Goal: Task Accomplishment & Management: Manage account settings

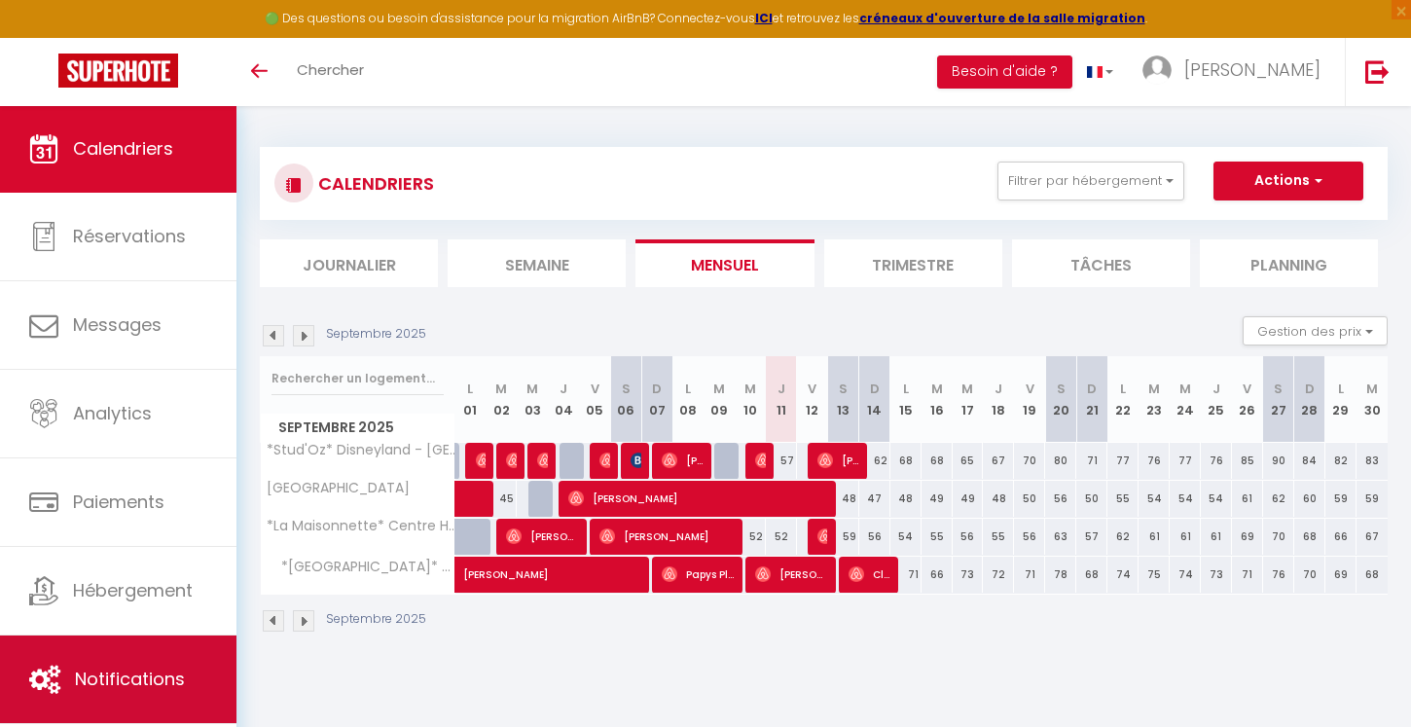
click at [195, 664] on link "Notifications" at bounding box center [118, 679] width 236 height 88
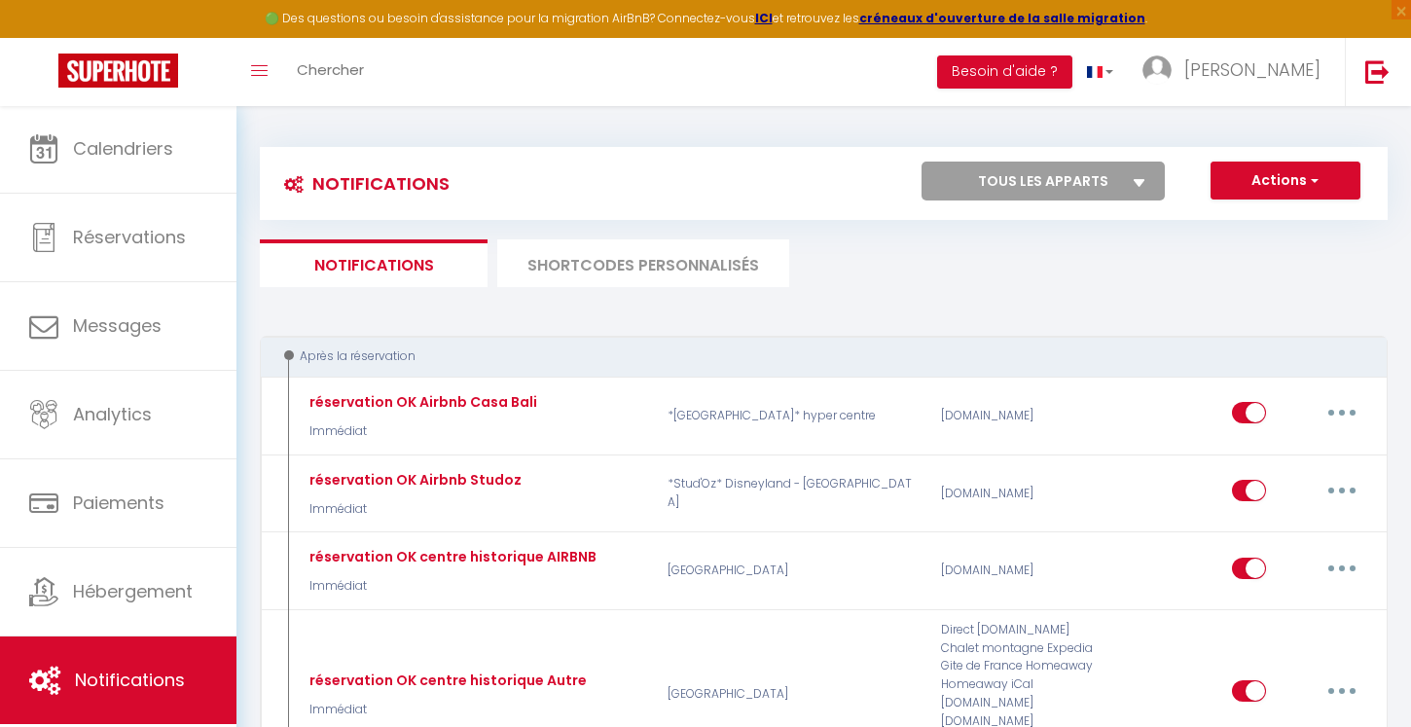
click at [1254, 160] on div "Notifications Actions Nouvelle Notification Exporter Importer Tous les apparts …" at bounding box center [824, 183] width 1128 height 73
click at [1254, 168] on button "Actions" at bounding box center [1286, 181] width 150 height 39
click at [1074, 259] on ul "Notifications SHORTCODES PERSONNALISÉS" at bounding box center [824, 263] width 1128 height 48
click at [1254, 177] on button "Actions" at bounding box center [1286, 181] width 150 height 39
click at [1249, 218] on link "Nouvelle Notification" at bounding box center [1258, 222] width 202 height 25
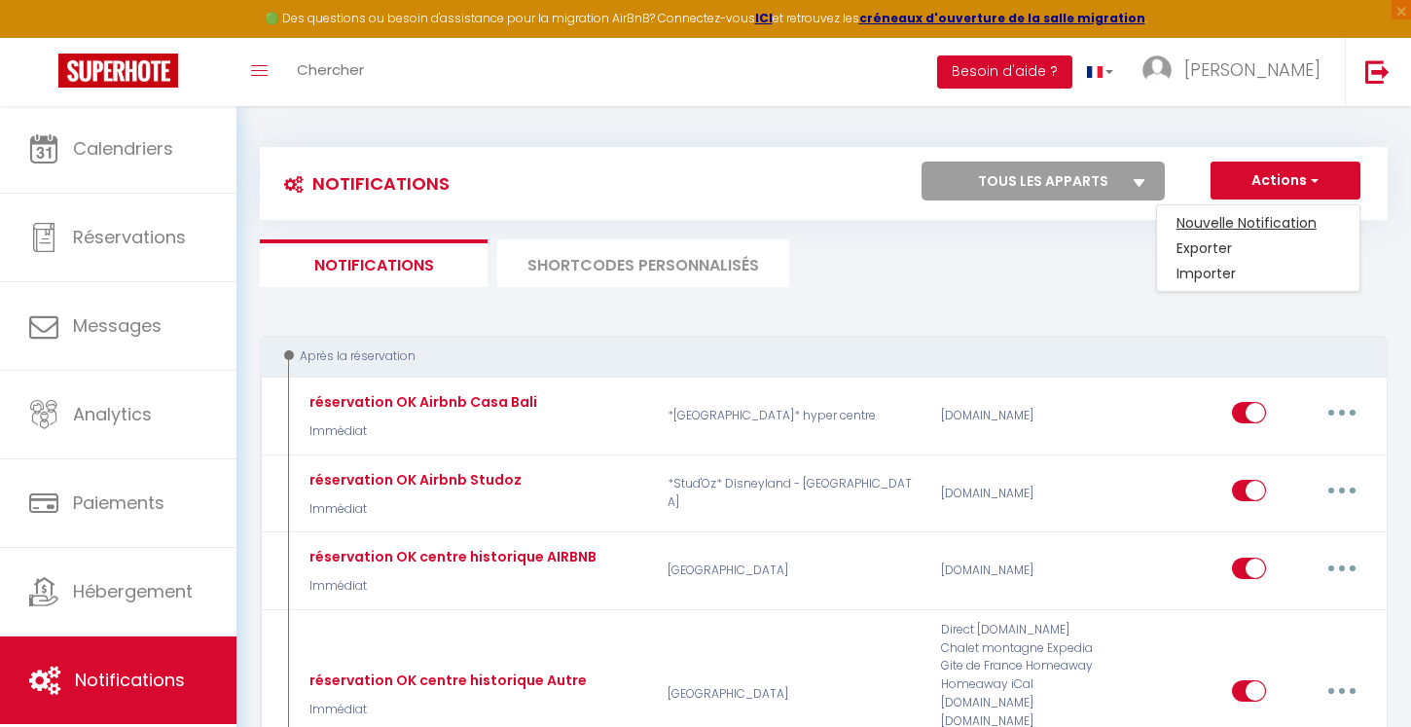
select select "Immédiat"
select select
checkbox input "false"
radio input "true"
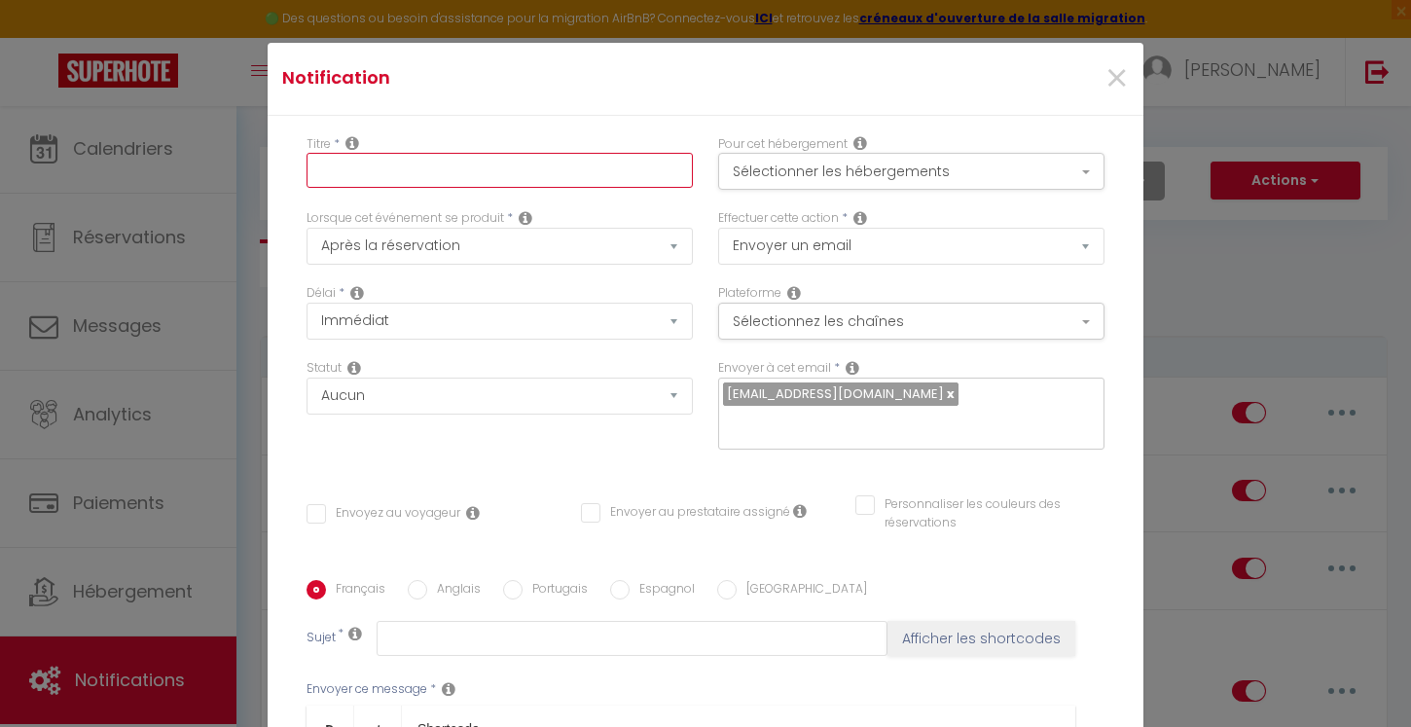
click at [481, 172] on input "text" at bounding box center [500, 170] width 386 height 35
type input "M"
type input "Arrivée anticipée ou départ tardif"
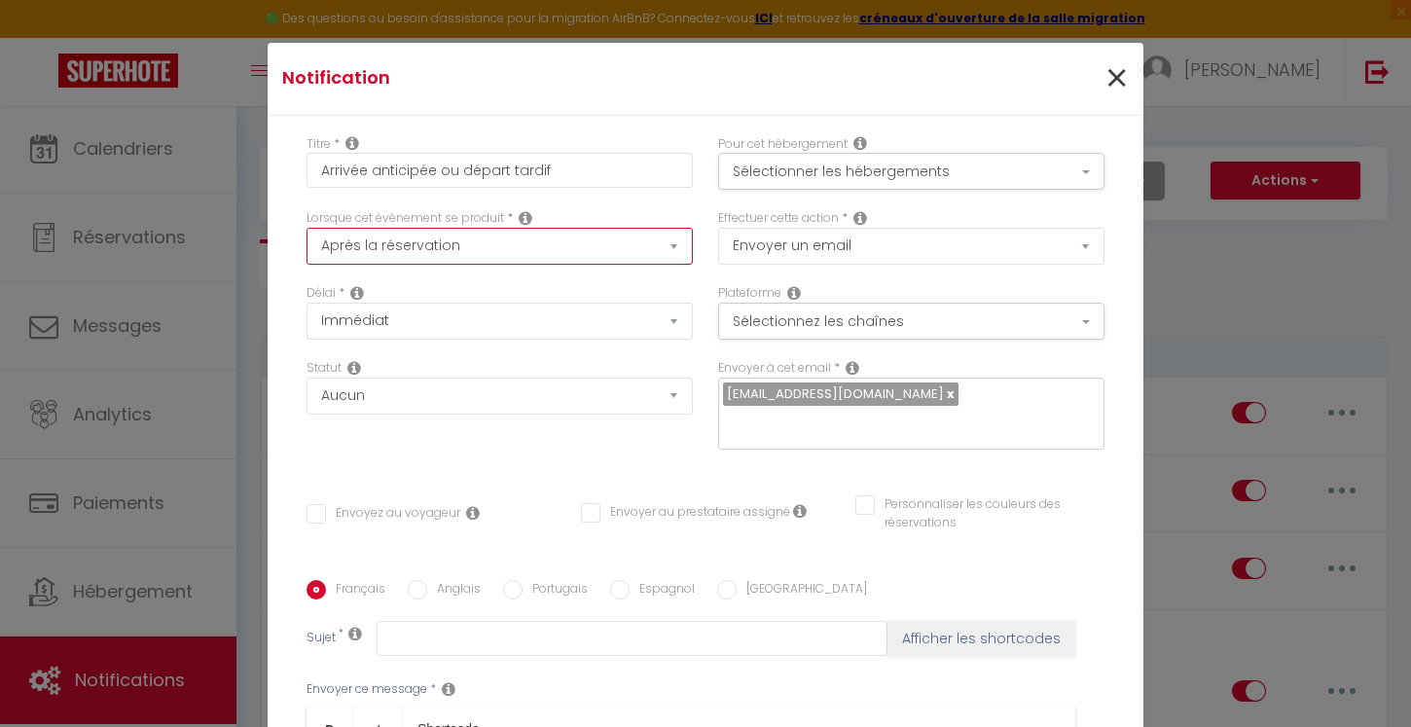
click at [1107, 71] on span "×" at bounding box center [1116, 79] width 24 height 58
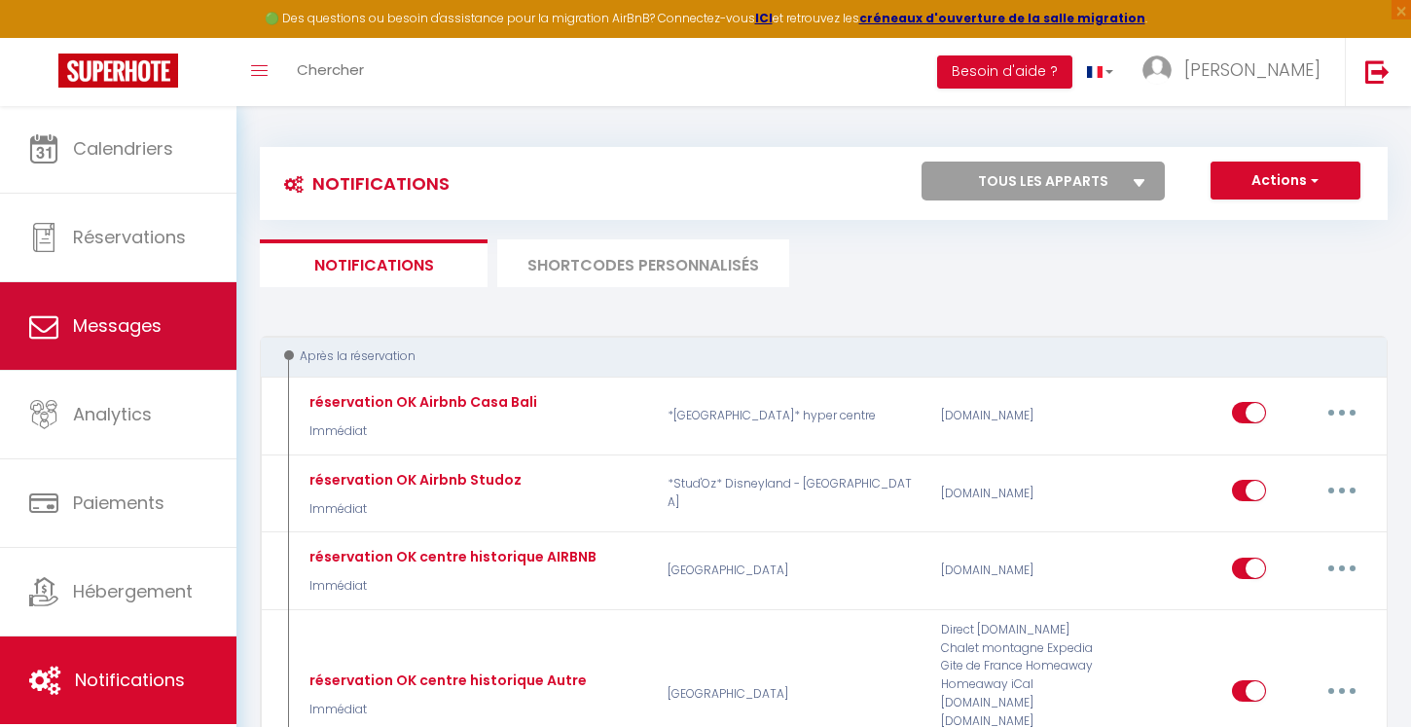
click at [54, 335] on icon at bounding box center [43, 325] width 29 height 29
select select "message"
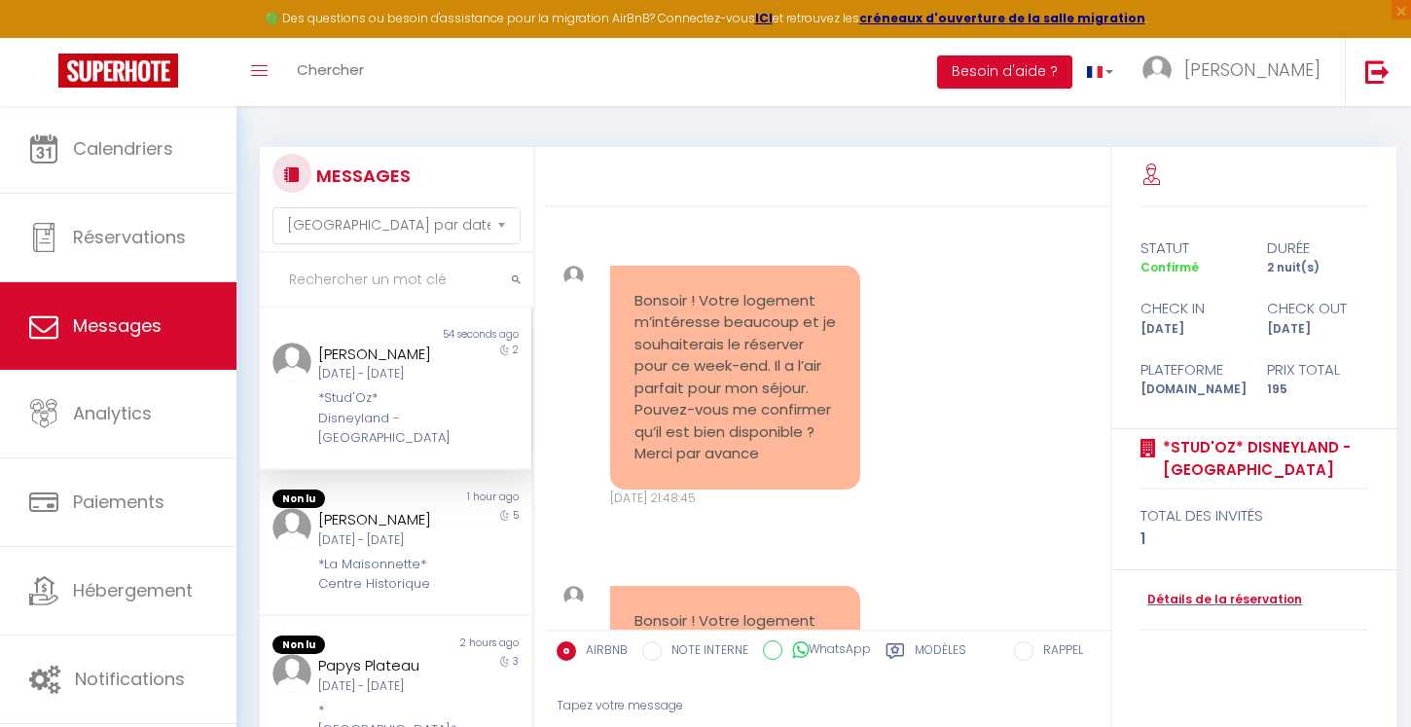
scroll to position [3299, 0]
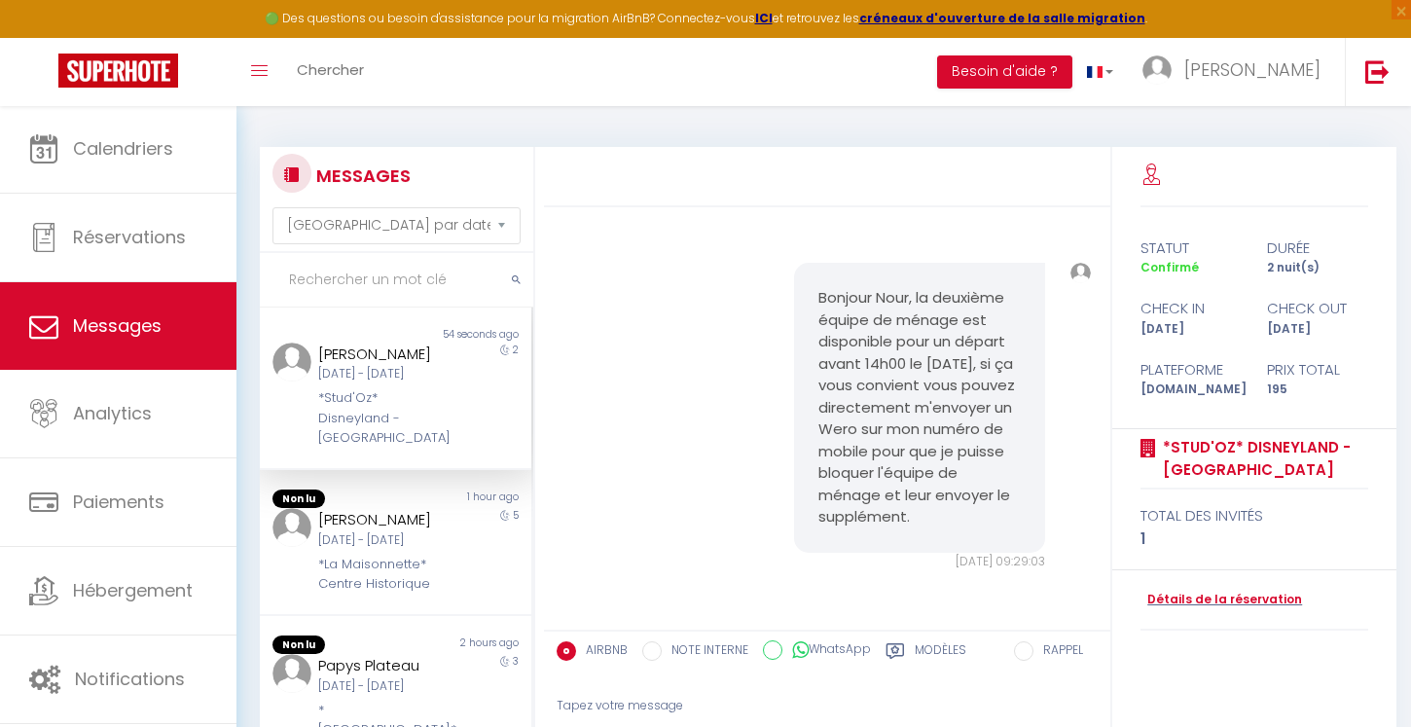
click at [911, 645] on div "Modèles" at bounding box center [926, 656] width 81 height 31
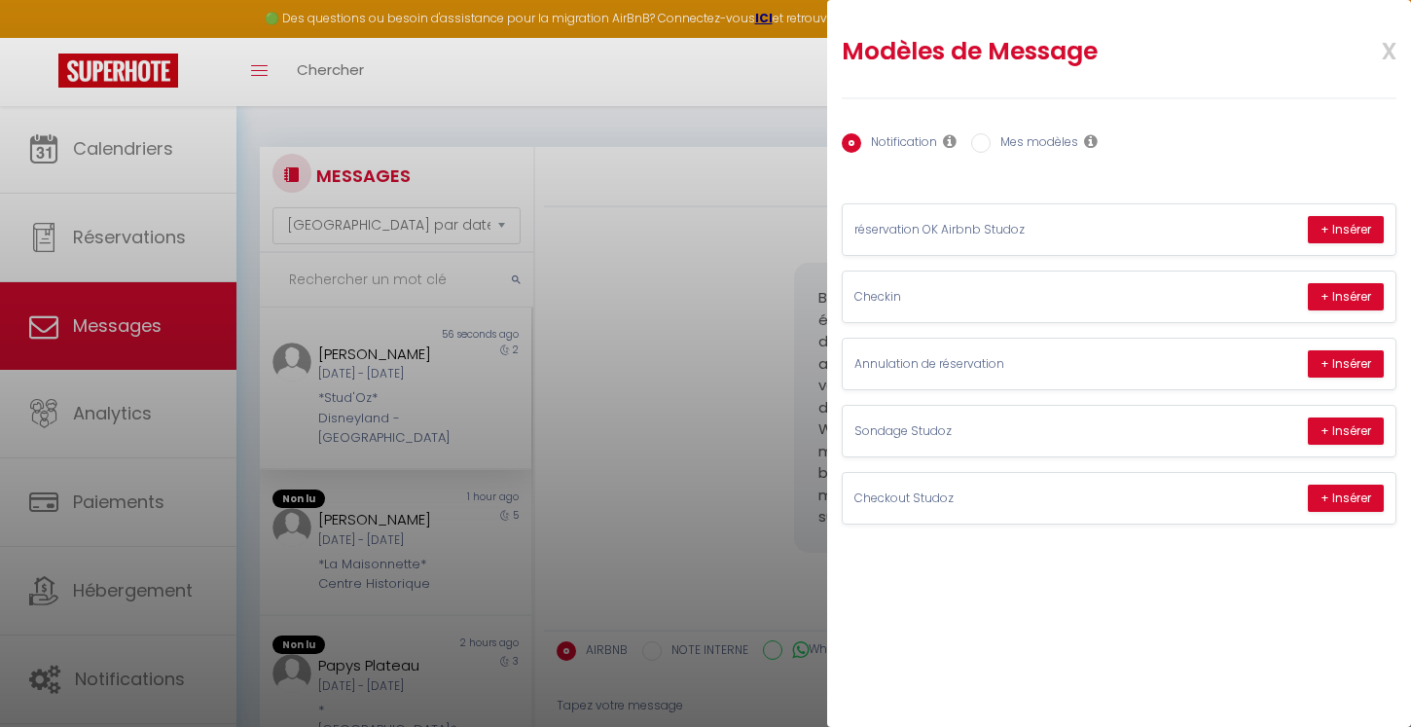
click at [1016, 145] on label "Mes modèles" at bounding box center [1035, 143] width 88 height 21
click at [991, 145] on input "Mes modèles" at bounding box center [980, 142] width 19 height 19
radio input "true"
radio input "false"
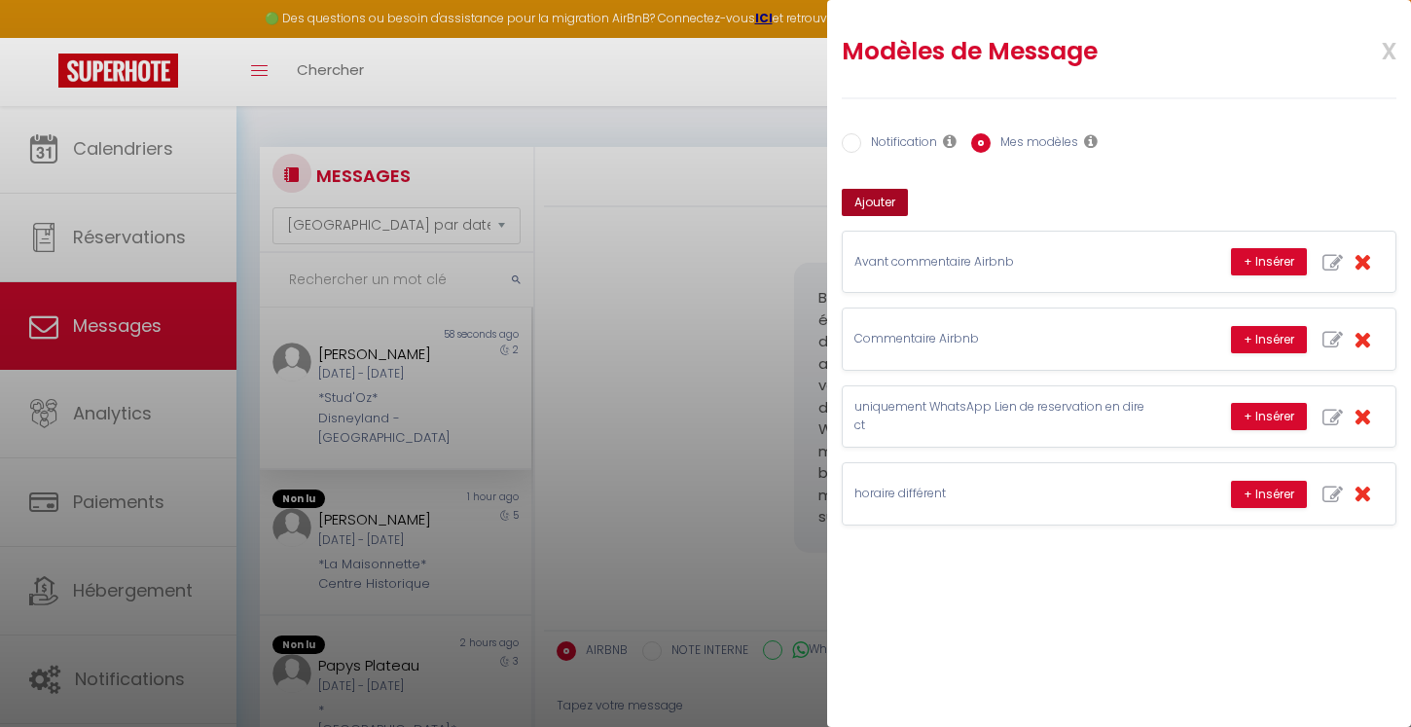
click at [895, 204] on button "Ajouter" at bounding box center [875, 202] width 66 height 27
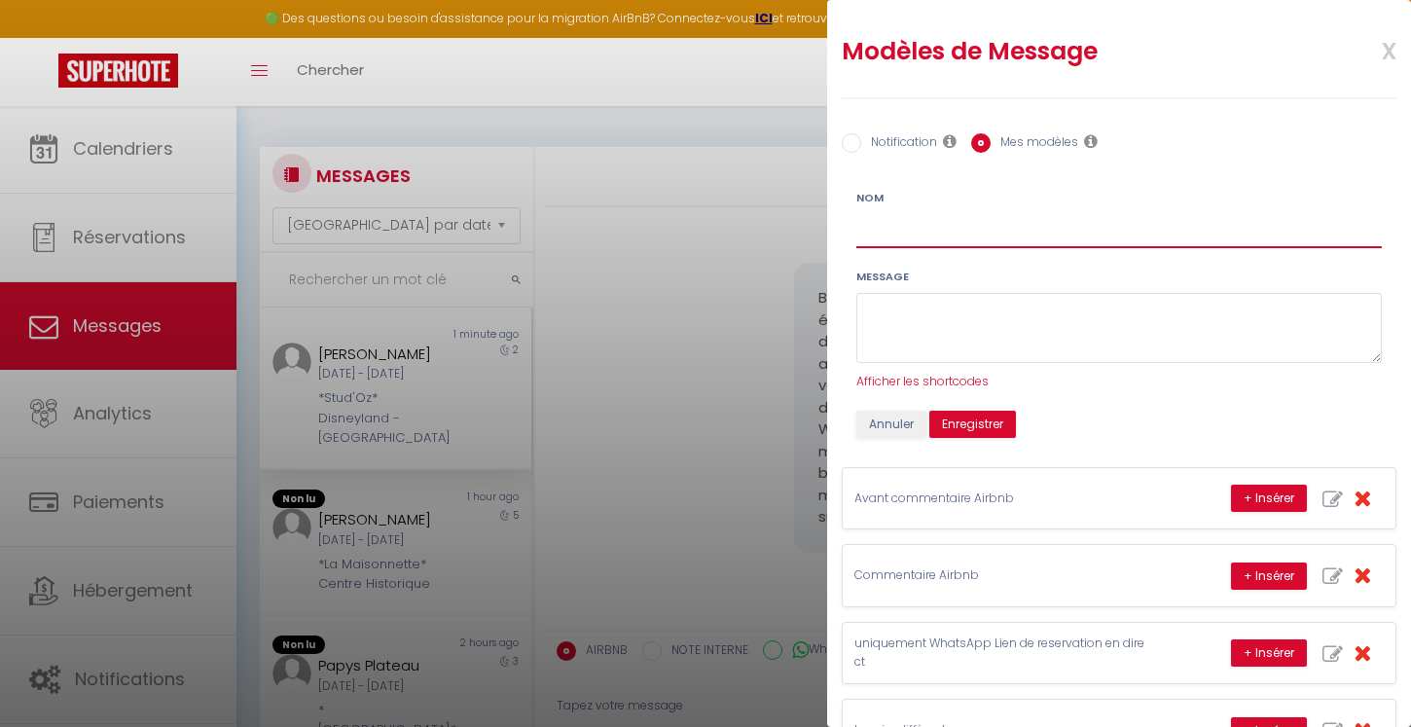
click at [887, 218] on input "Nom" at bounding box center [1118, 230] width 525 height 35
type input "Arrivée anticipée ou départ tardif"
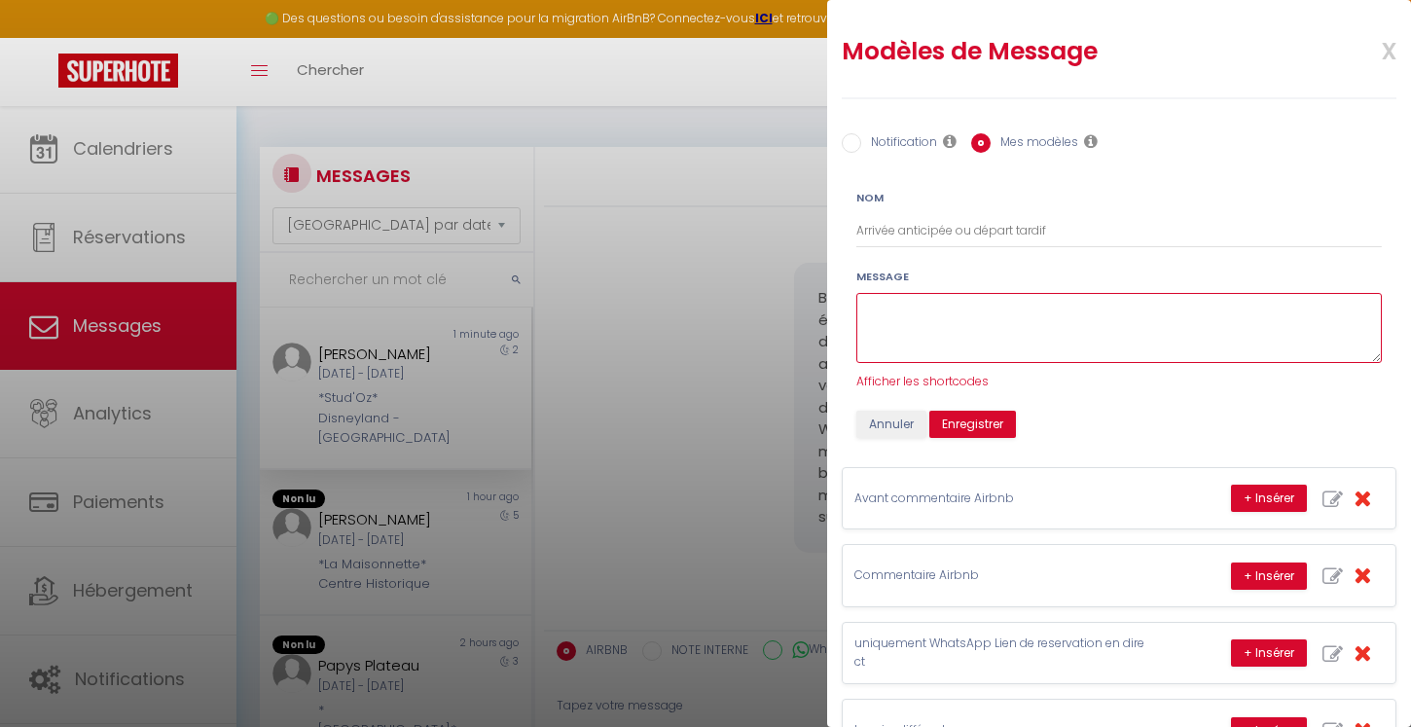
click at [890, 311] on textarea at bounding box center [1118, 328] width 525 height 71
paste textarea "Concernant les arrivées anticipées ou les départs tardifs, il est possible de f…"
click at [994, 302] on textarea "Concernant les arrivées anticipées ou les départs tardifs, il est possible de f…" at bounding box center [1118, 328] width 525 height 71
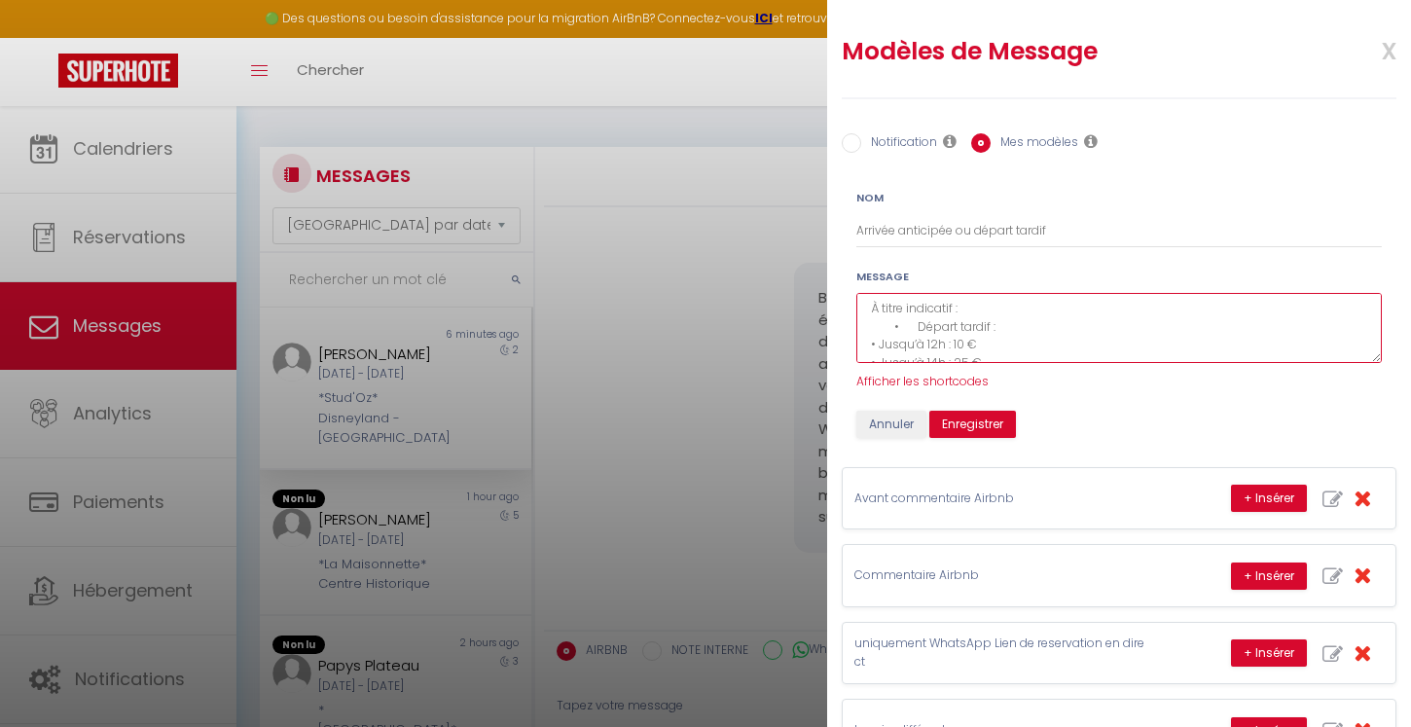
click at [1019, 322] on textarea "Concernant les arrivées anticipées ou les départs tardifs, il est possible de f…" at bounding box center [1118, 328] width 525 height 71
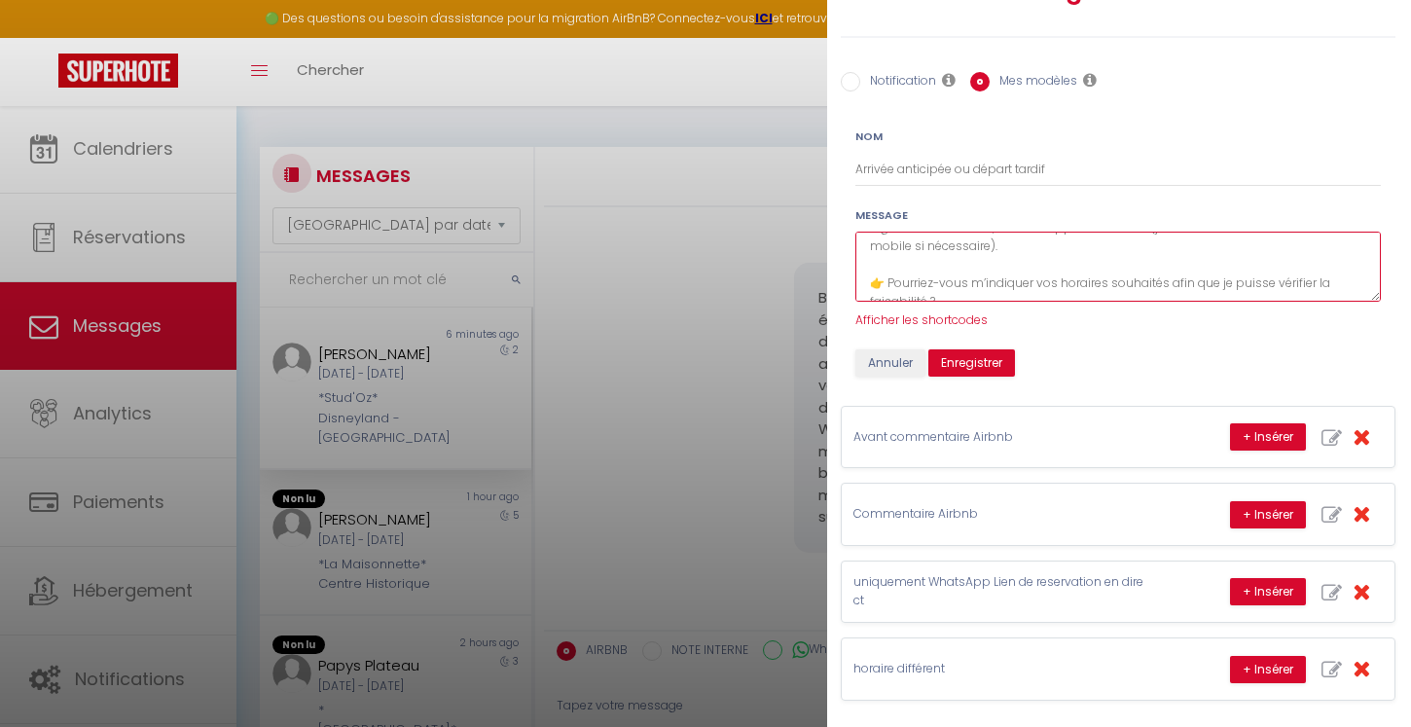
scroll to position [60, 1]
type textarea "Concernant les arrivées anticipées ou les départs tardifs, il est possible de f…"
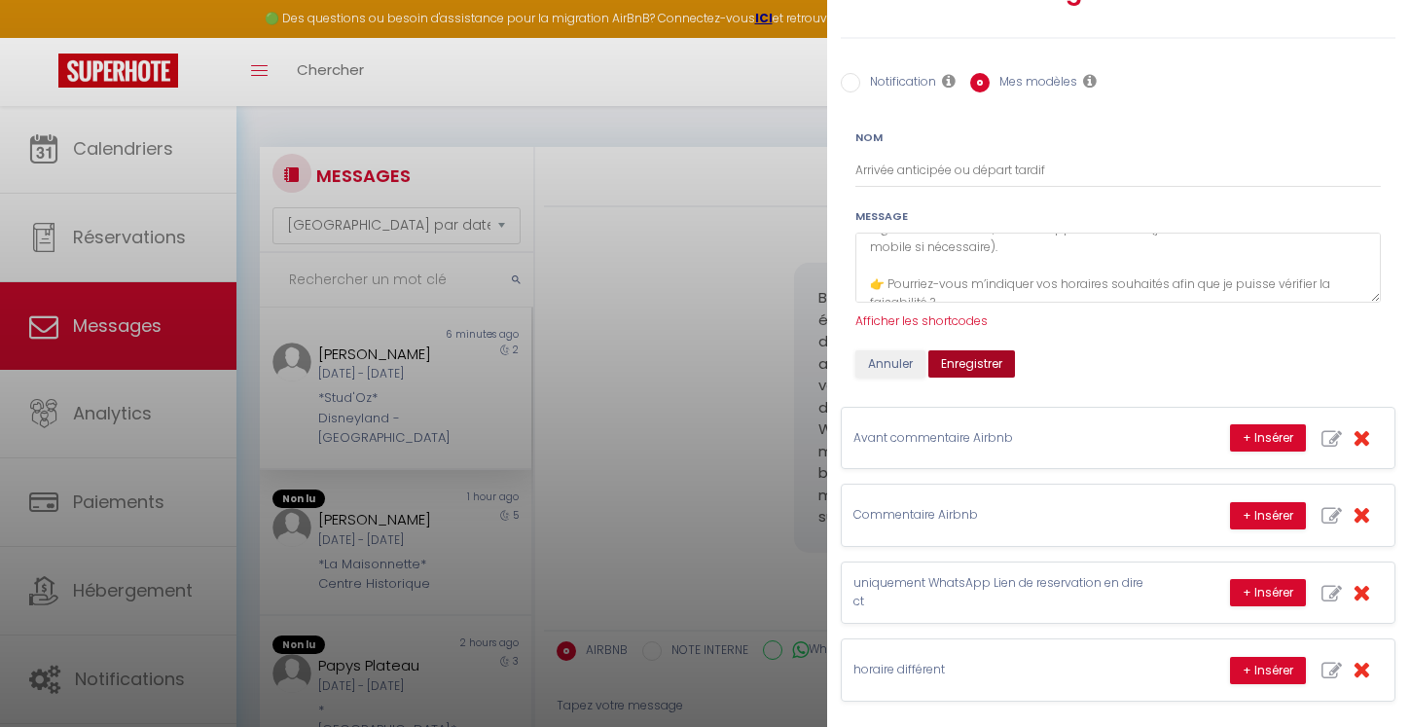
click at [996, 365] on button "Enregistrer" at bounding box center [971, 363] width 87 height 27
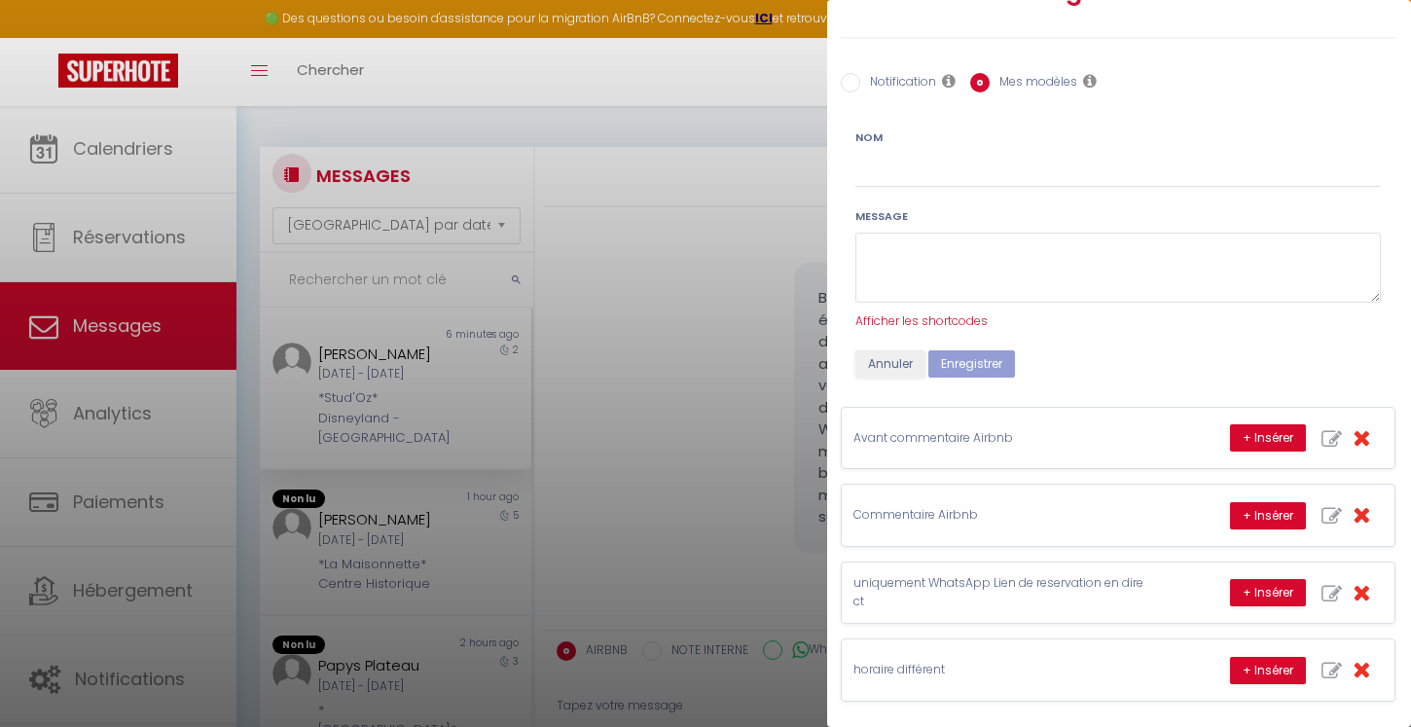
scroll to position [0, 1]
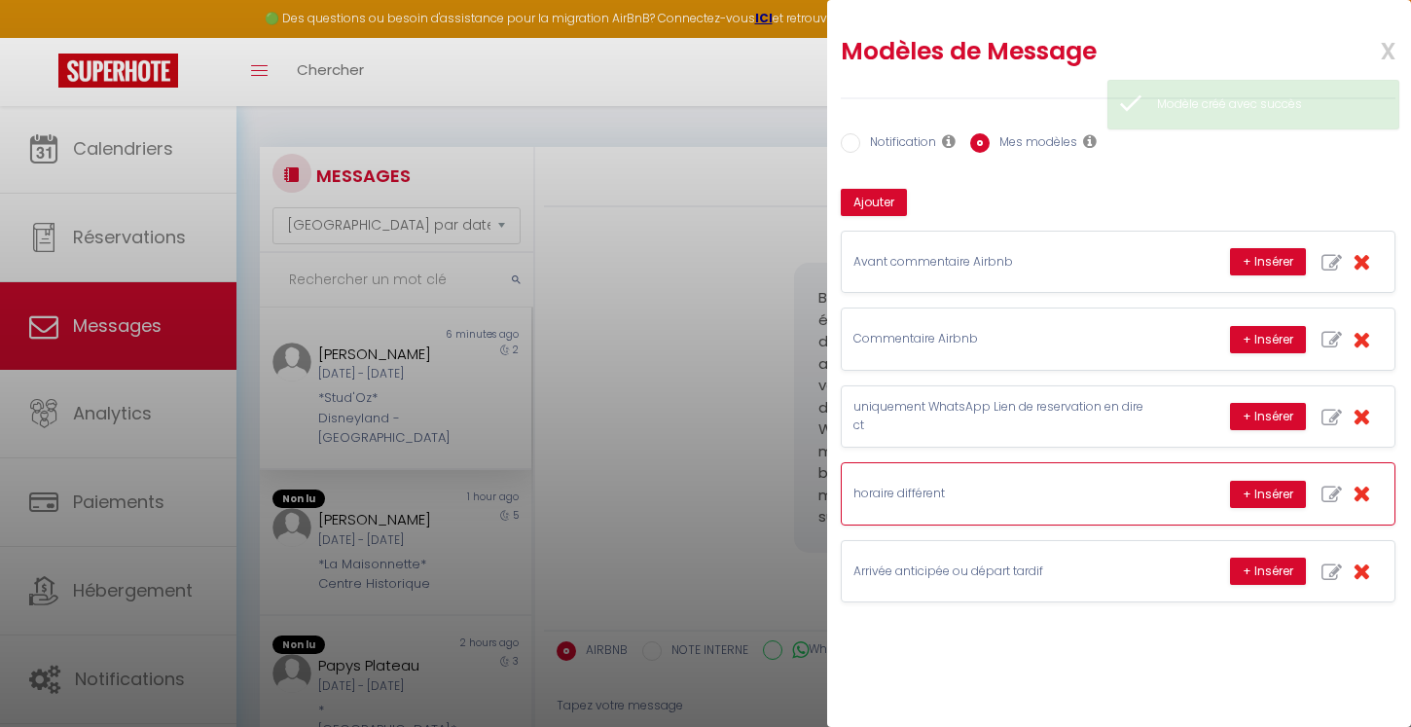
click at [945, 485] on p "horaire différent" at bounding box center [999, 494] width 292 height 18
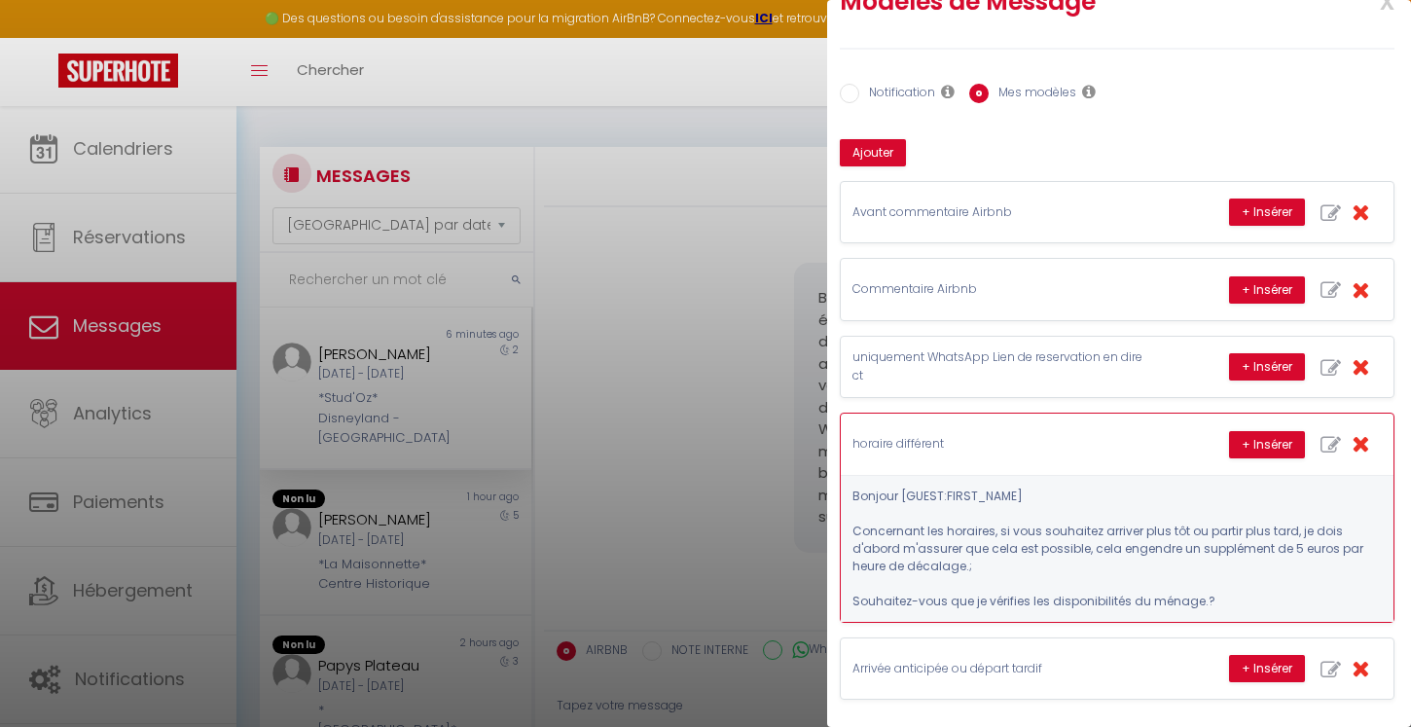
scroll to position [49, 2]
click at [1362, 438] on icon "button" at bounding box center [1361, 444] width 18 height 22
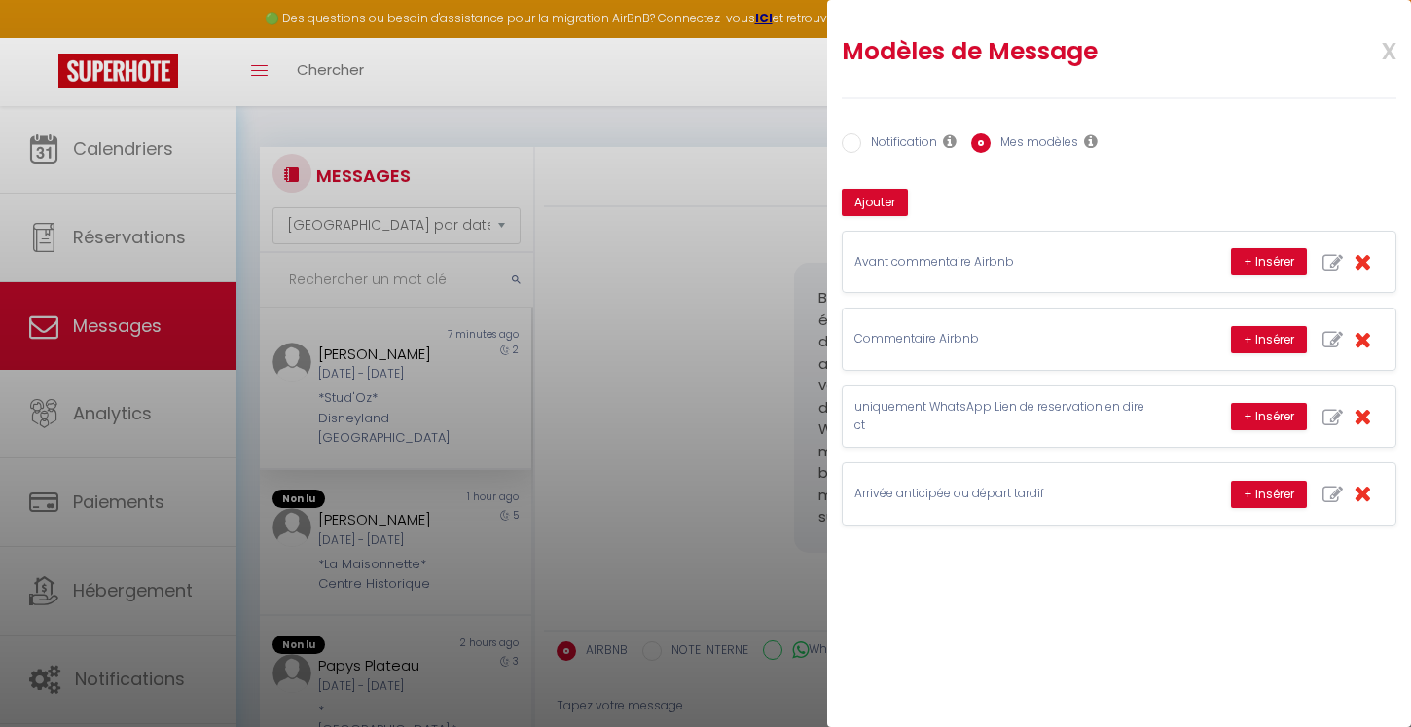
click at [625, 179] on div at bounding box center [705, 363] width 1411 height 727
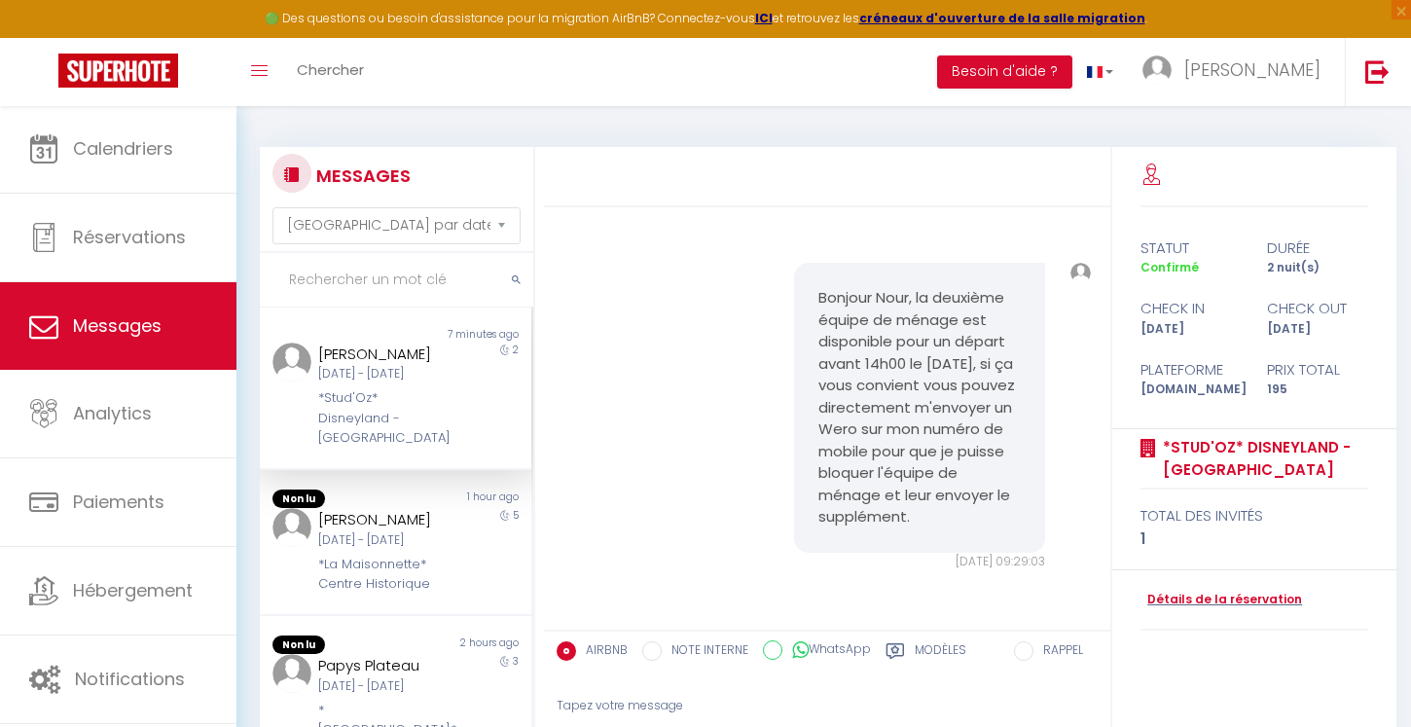
click at [117, 319] on span "Messages" at bounding box center [117, 325] width 89 height 24
click at [923, 651] on label "Modèles" at bounding box center [941, 653] width 52 height 24
radio input "true"
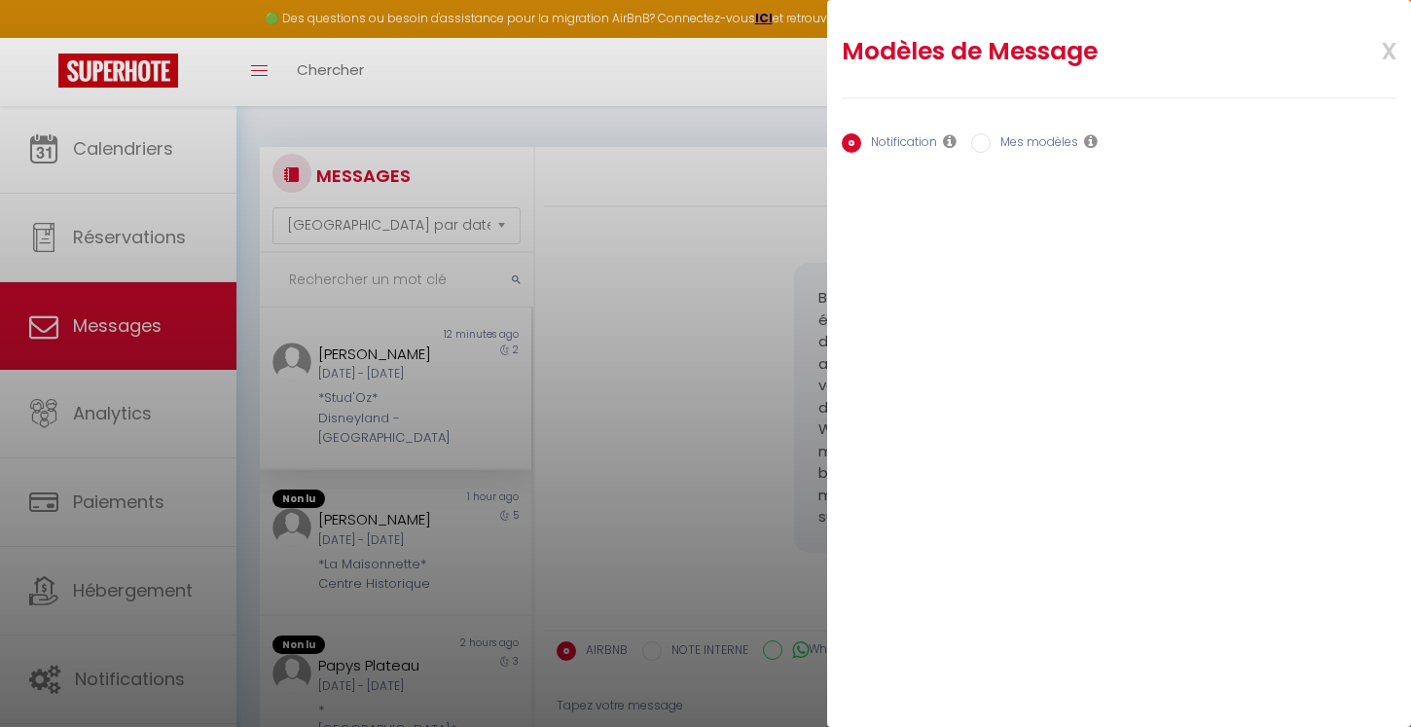
click at [1018, 144] on label "Mes modèles" at bounding box center [1035, 143] width 88 height 21
click at [991, 144] on input "Mes modèles" at bounding box center [980, 142] width 19 height 19
radio input "true"
click at [906, 128] on div "Notification Mes modèles" at bounding box center [1119, 144] width 555 height 41
click at [906, 131] on div "Notification Mes modèles" at bounding box center [1119, 144] width 555 height 41
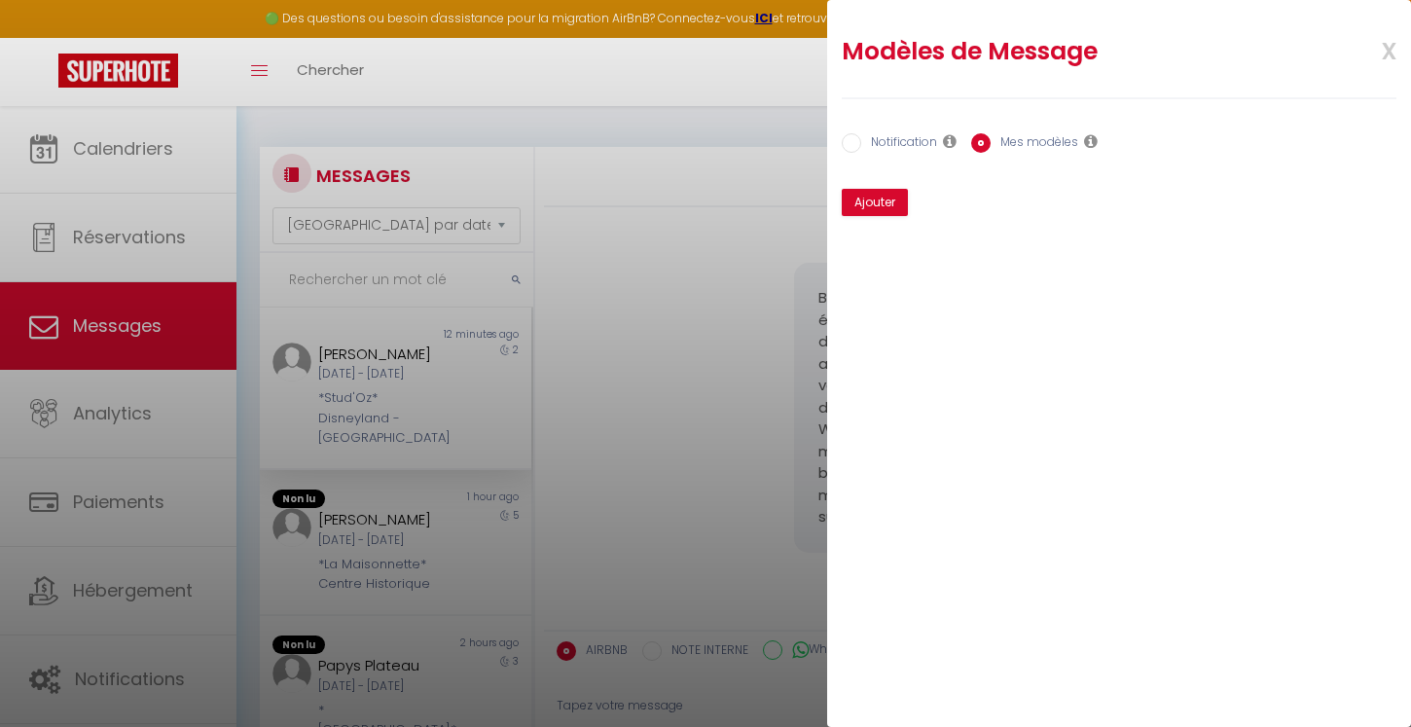
click at [906, 143] on label "Notification" at bounding box center [899, 143] width 76 height 21
click at [861, 143] on input "Notification" at bounding box center [851, 142] width 19 height 19
radio input "true"
click at [1031, 144] on label "Mes modèles" at bounding box center [1035, 143] width 88 height 21
click at [991, 144] on input "Mes modèles" at bounding box center [980, 142] width 19 height 19
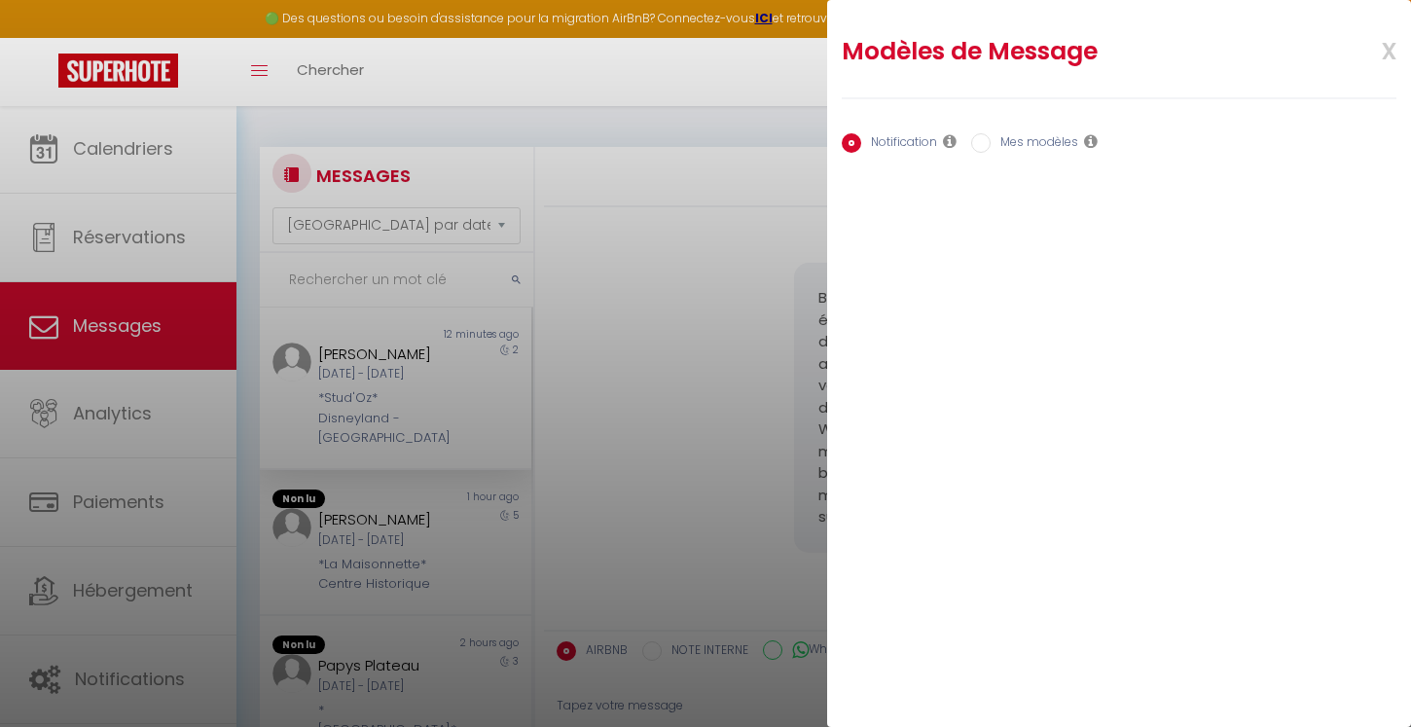
radio input "true"
radio input "false"
click at [1379, 36] on span "x" at bounding box center [1365, 49] width 61 height 46
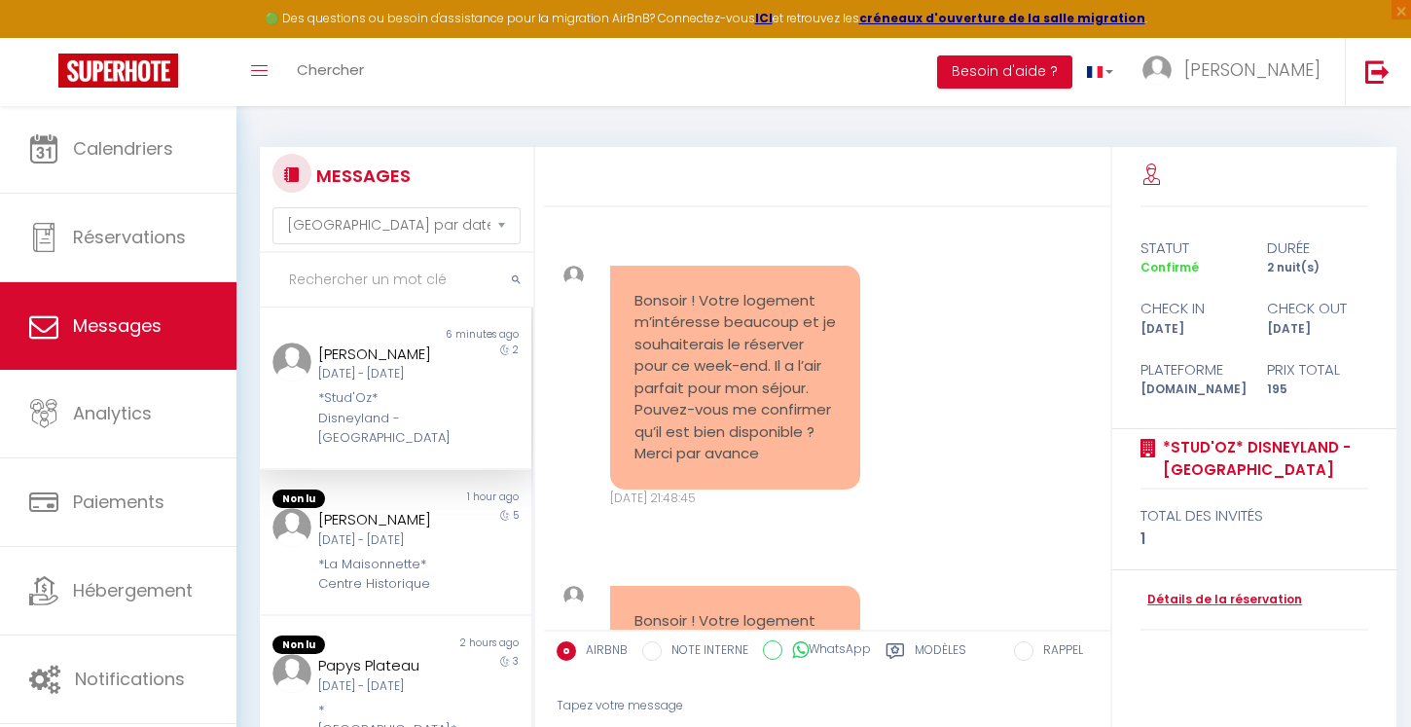
select select "message"
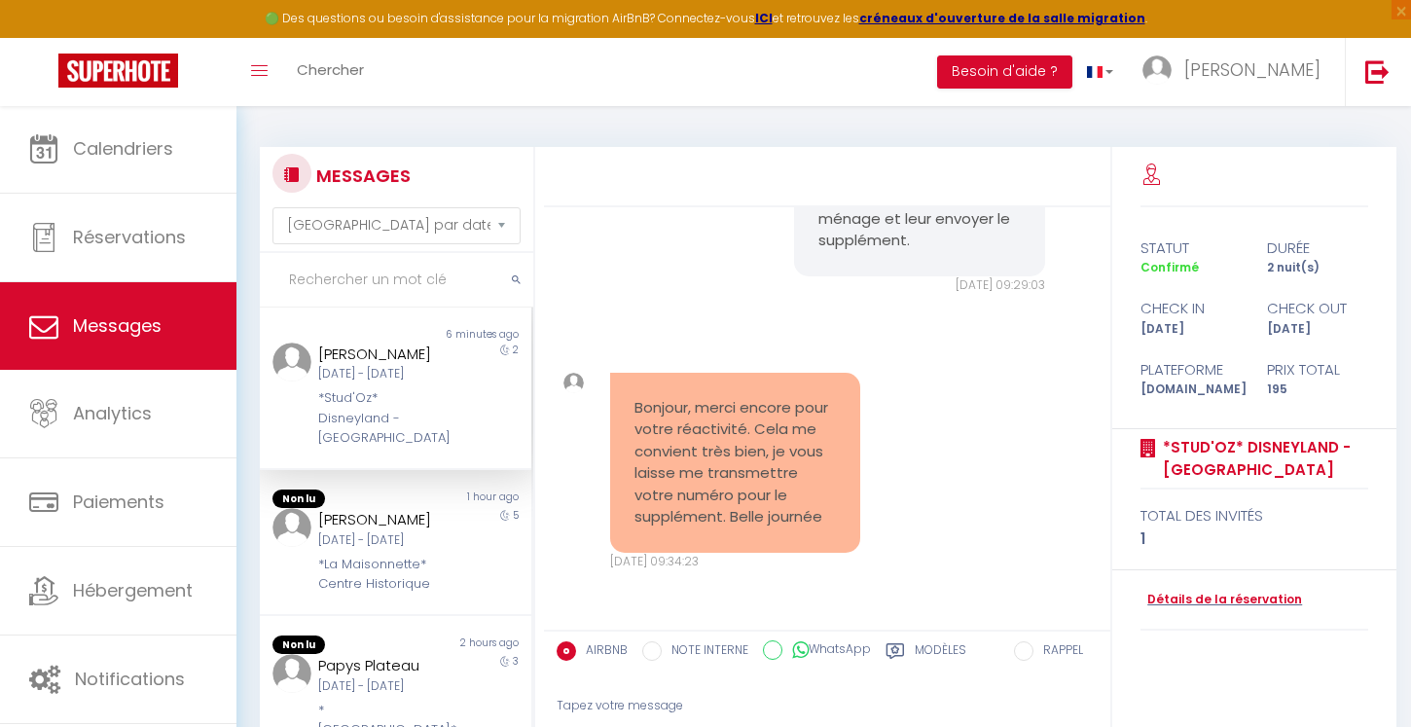
click at [930, 646] on label "Modèles" at bounding box center [941, 653] width 52 height 24
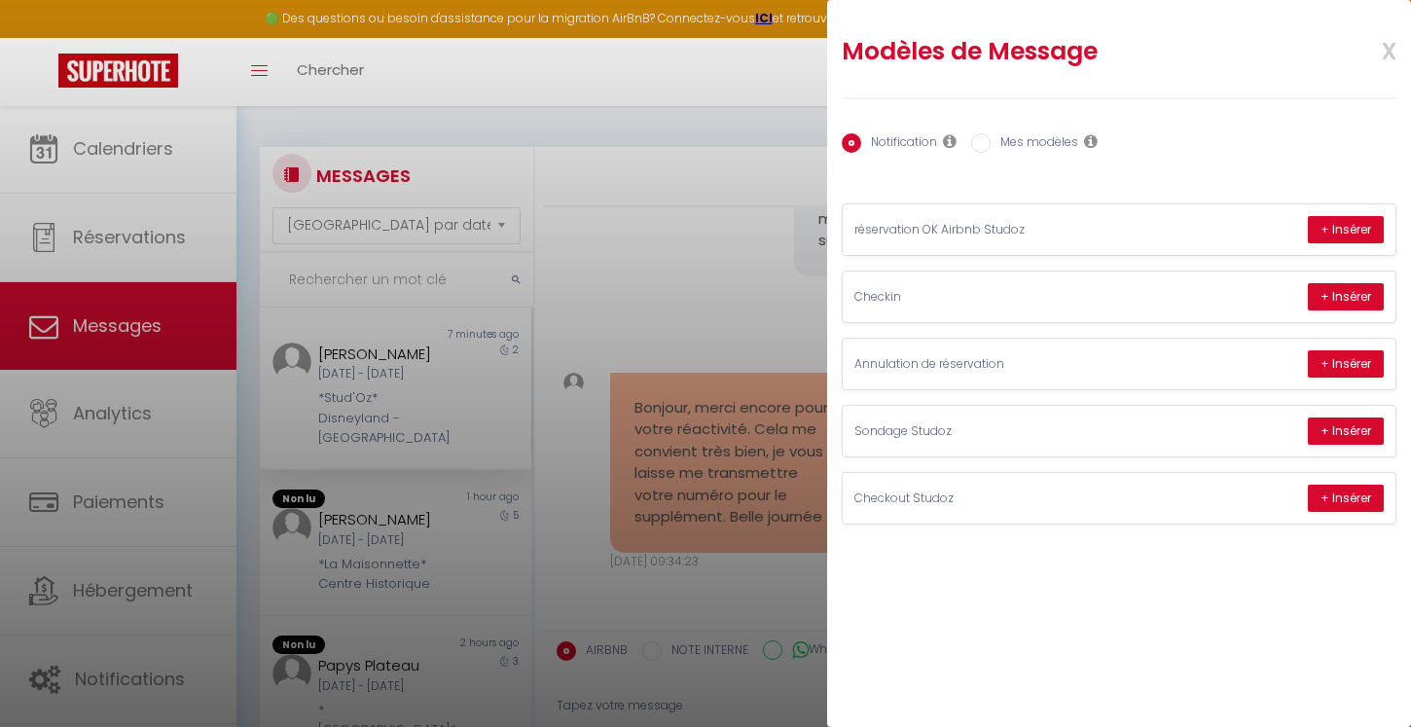
click at [990, 135] on input "Mes modèles" at bounding box center [980, 142] width 19 height 19
radio input "true"
radio input "false"
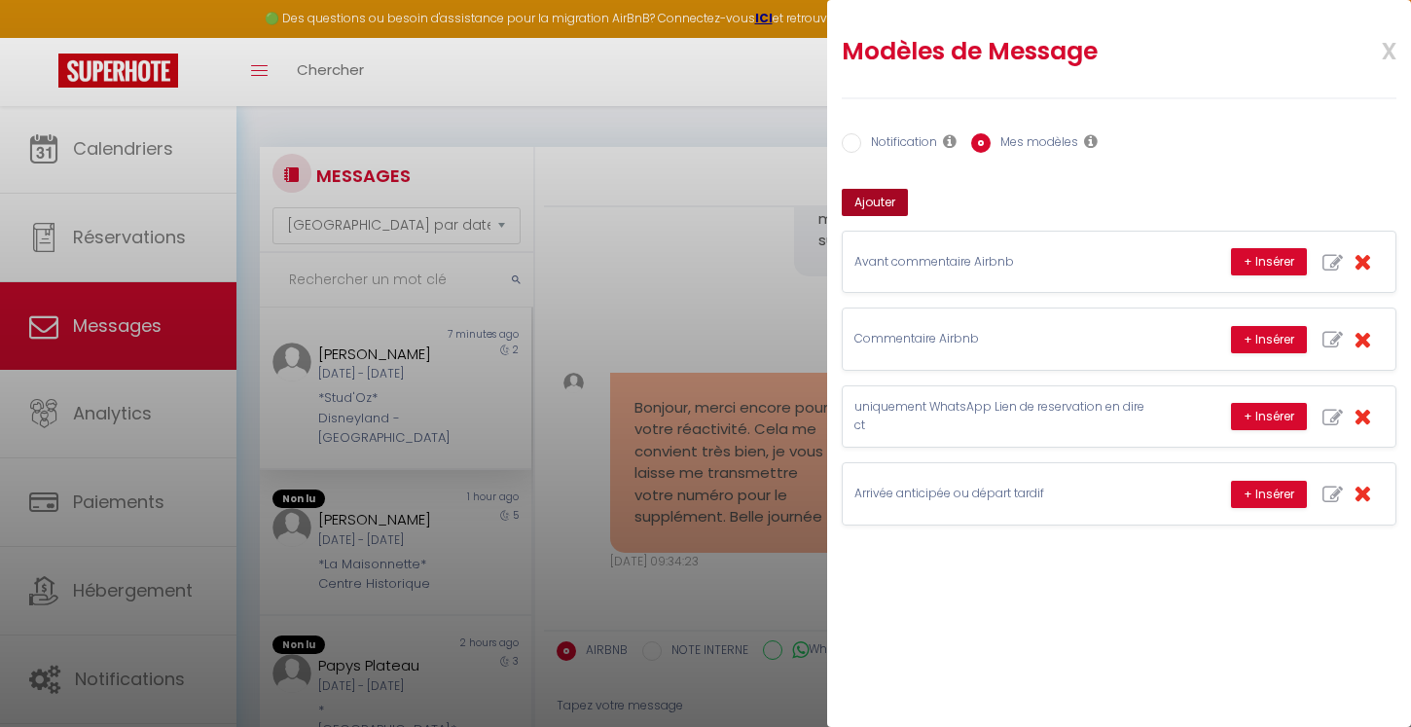
click at [885, 199] on button "Ajouter" at bounding box center [875, 202] width 66 height 27
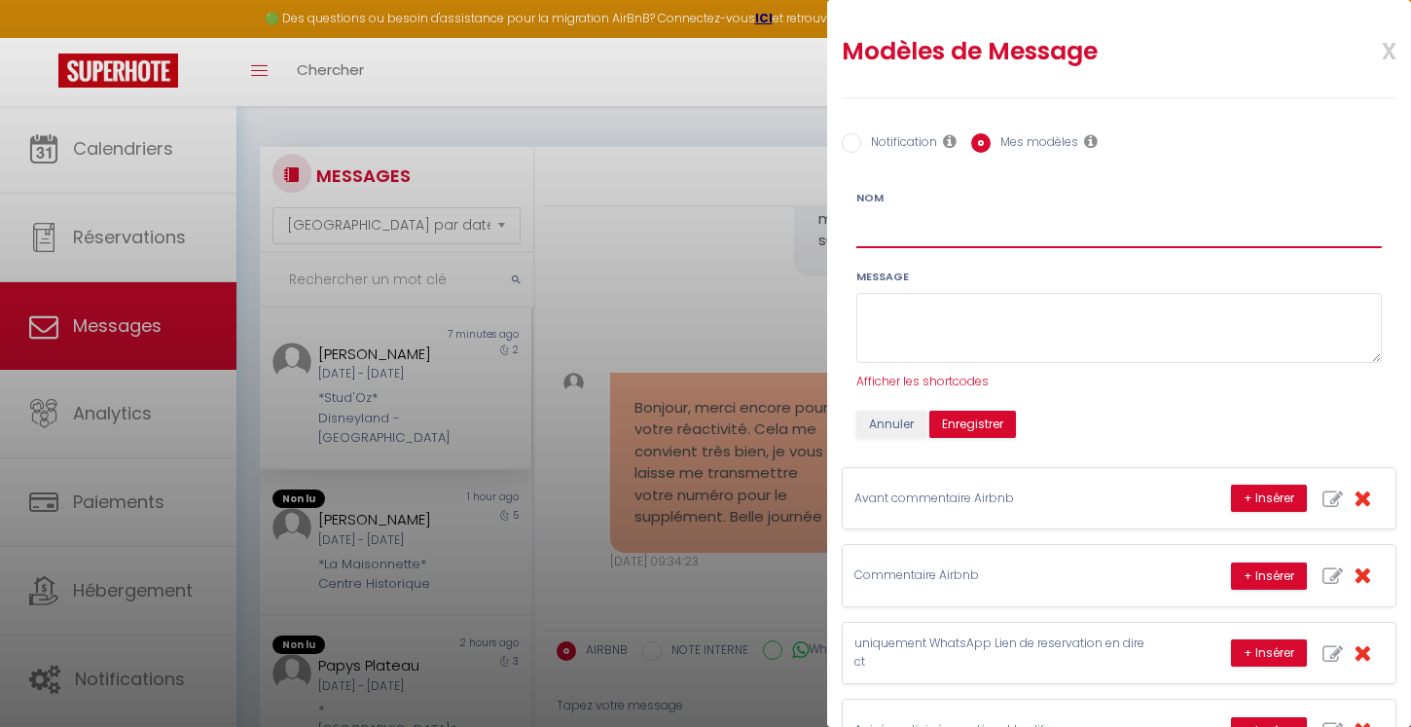
click at [928, 239] on input "Nom" at bounding box center [1118, 230] width 525 height 35
type input "C"
type input "Supplément un peu cher"
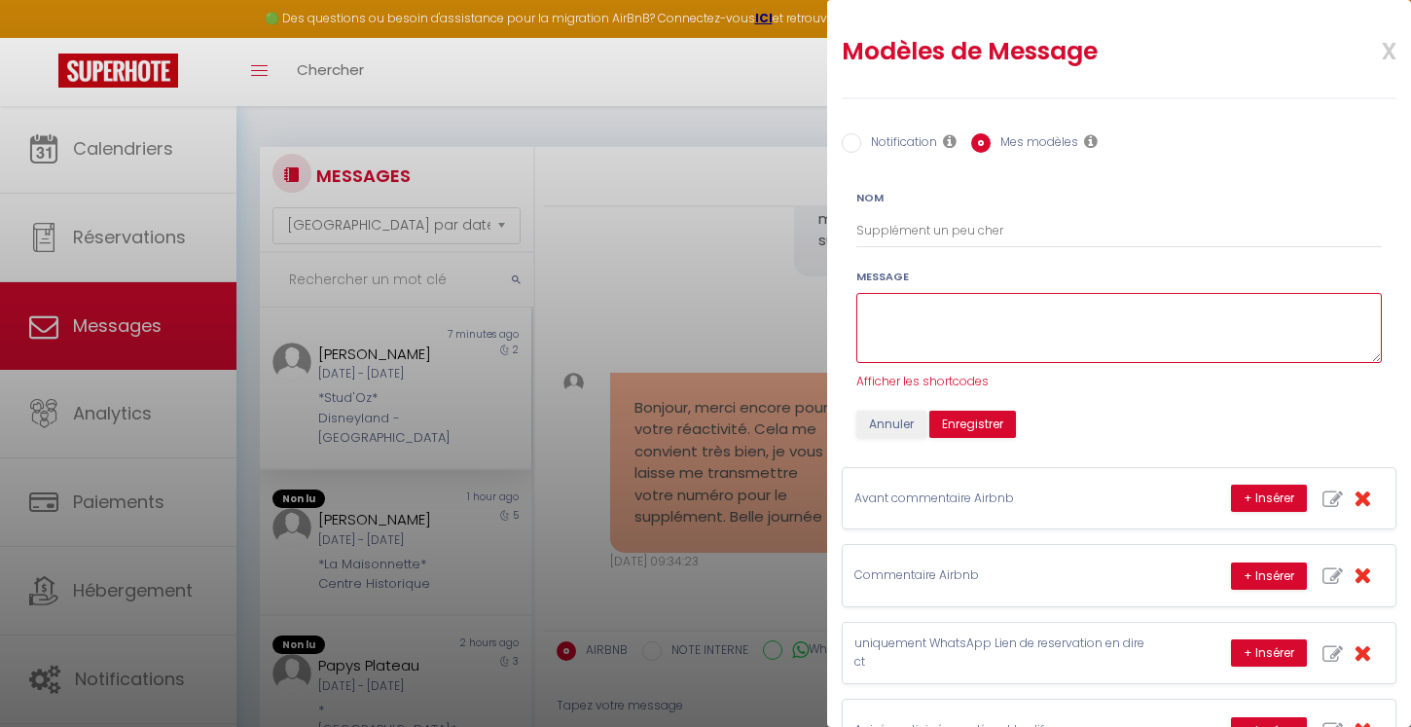
click at [922, 297] on textarea at bounding box center [1118, 328] width 525 height 71
click at [920, 312] on textarea at bounding box center [1118, 328] width 525 height 71
paste textarea "Je comprends tout à fait votre ressenti. Pour être totalement transparent, au d…"
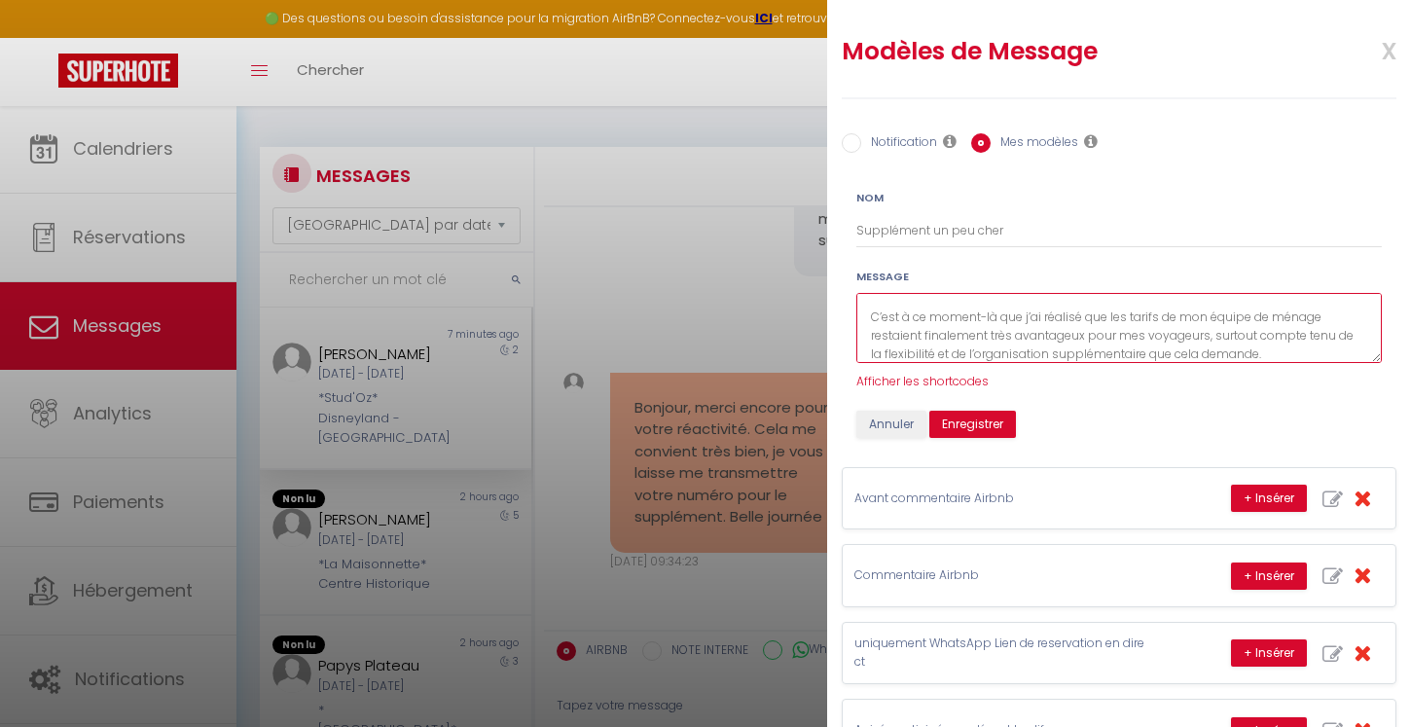
scroll to position [137, 0]
type textarea "Je comprends tout à fait votre ressenti. Pour être totalement transparent, au d…"
click at [993, 422] on button "Enregistrer" at bounding box center [972, 424] width 87 height 27
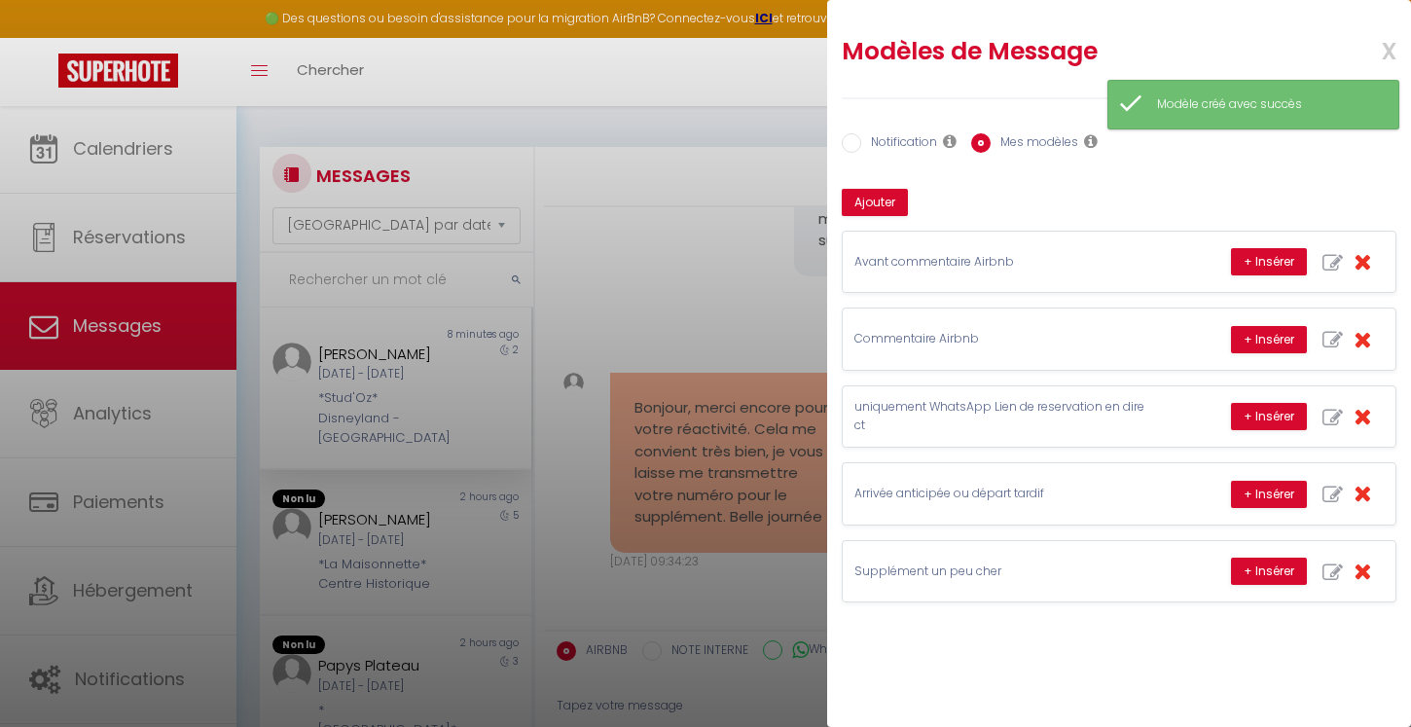
click at [1387, 47] on span "x" at bounding box center [1365, 49] width 61 height 46
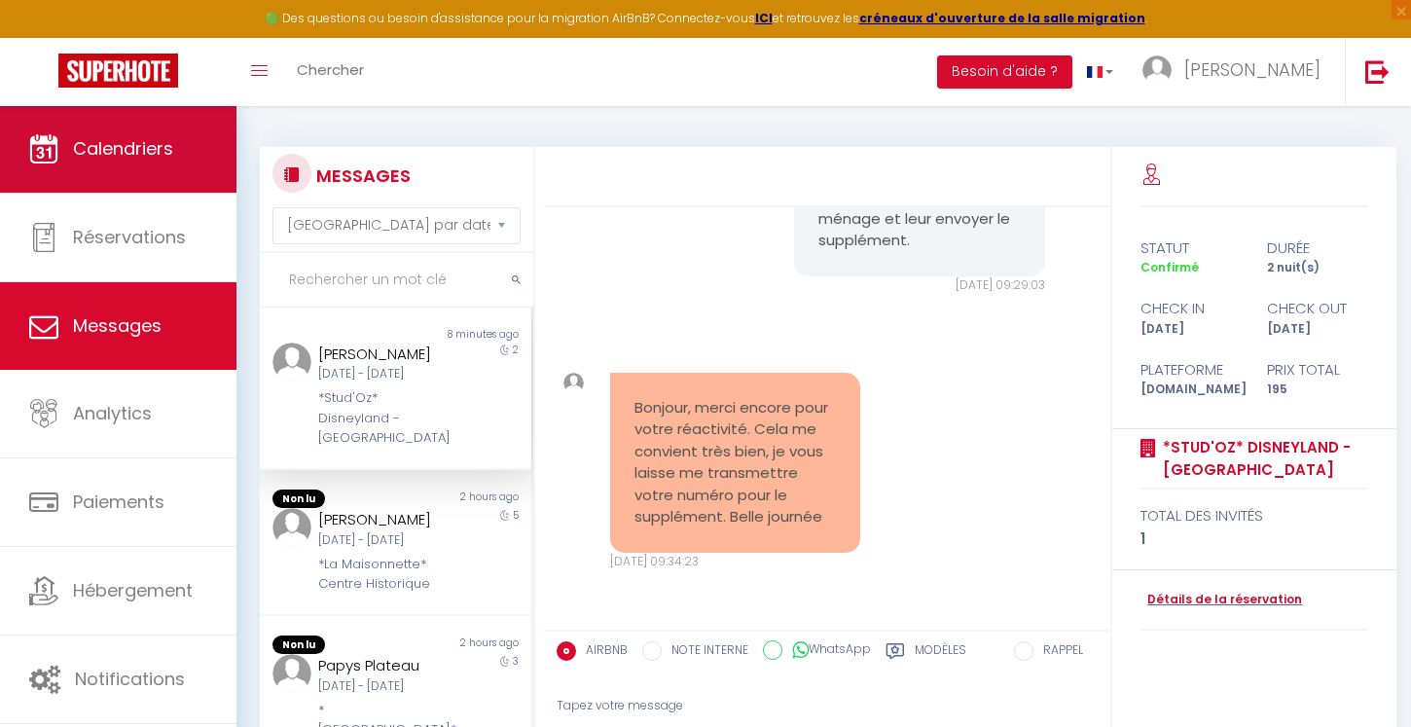
click at [145, 145] on span "Calendriers" at bounding box center [123, 148] width 100 height 24
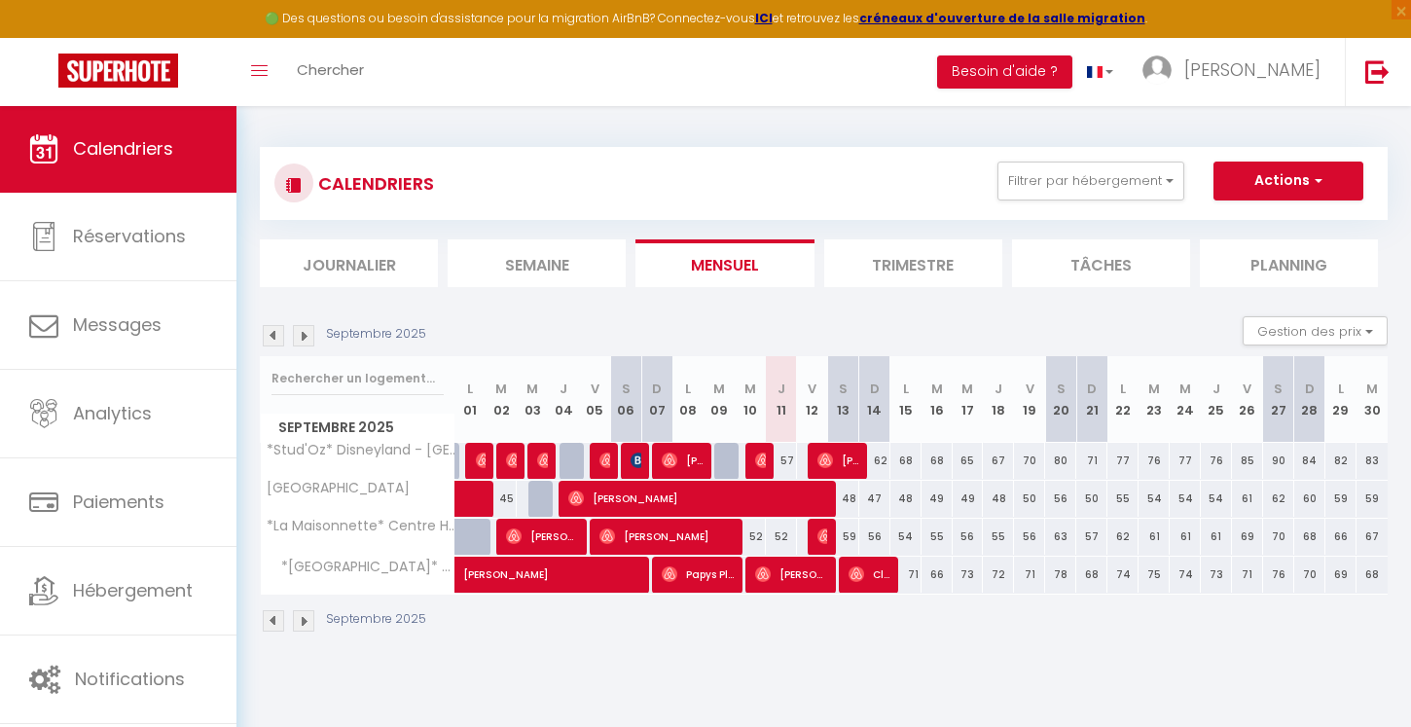
click at [768, 463] on div "57" at bounding box center [781, 461] width 31 height 36
type input "57"
type input "Jeu 11 Septembre 2025"
type input "Ven 12 Septembre 2025"
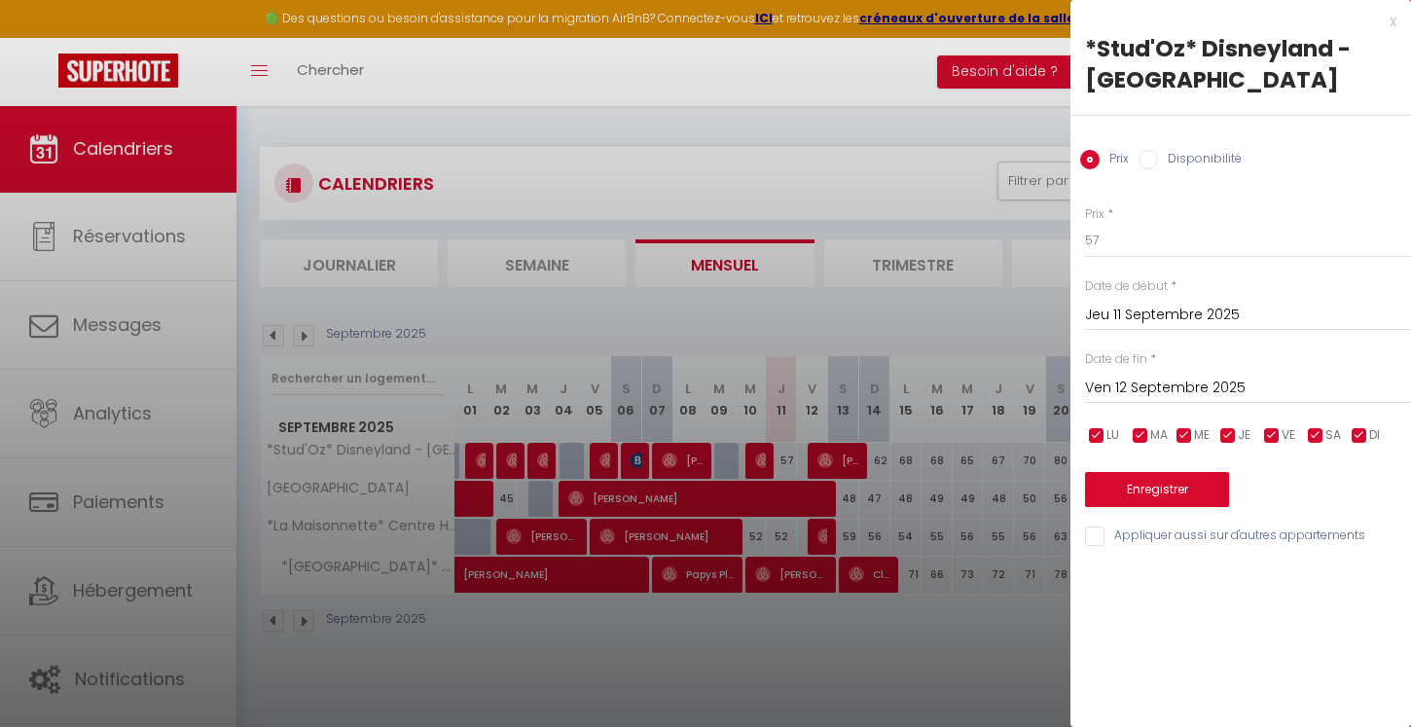
click at [768, 463] on div at bounding box center [705, 363] width 1411 height 727
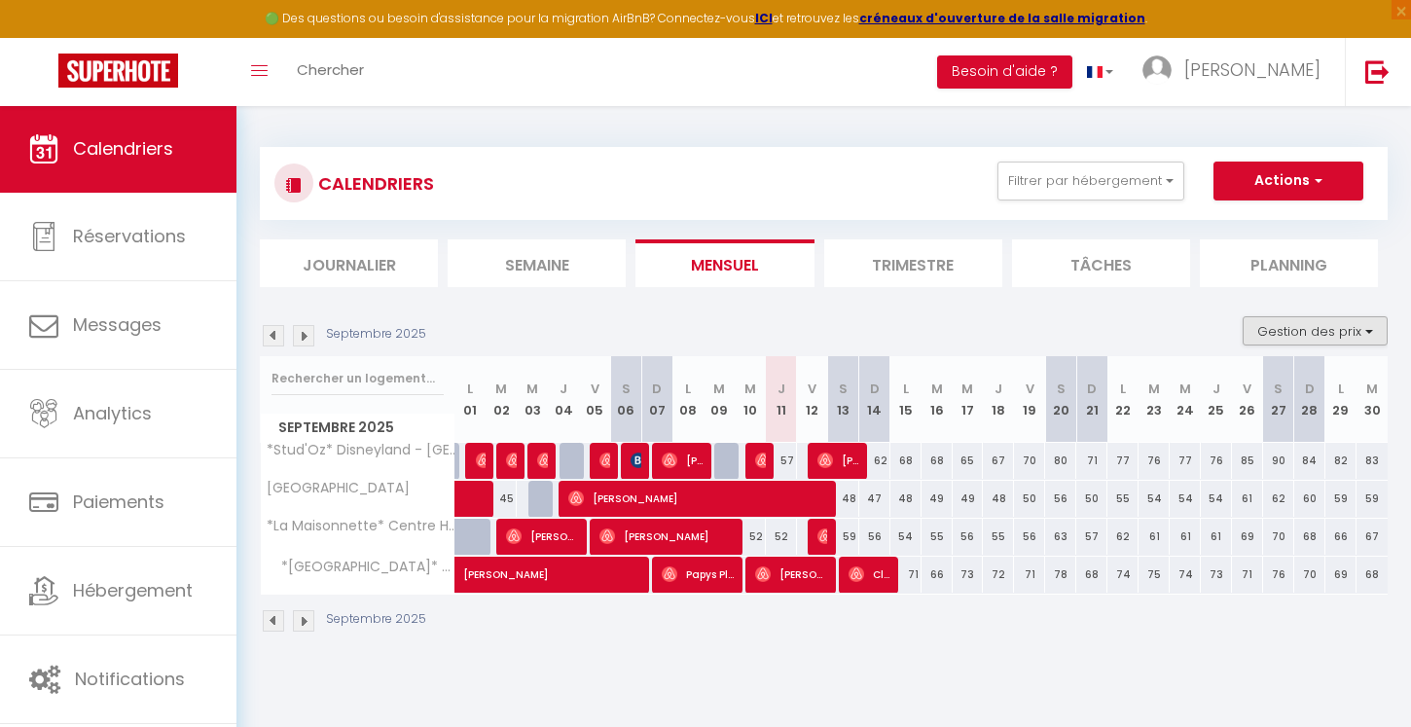
click at [1261, 316] on button "Gestion des prix" at bounding box center [1315, 330] width 145 height 29
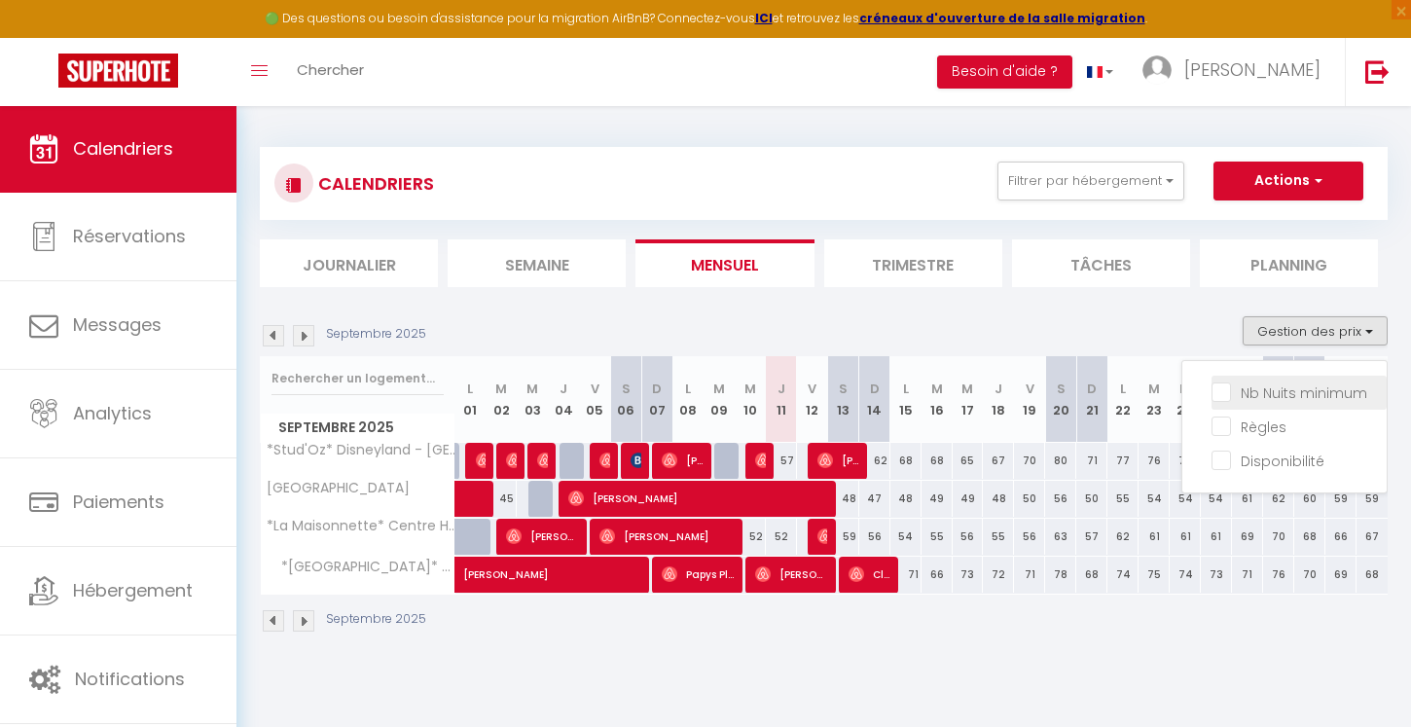
click at [1237, 382] on input "Nb Nuits minimum" at bounding box center [1299, 390] width 175 height 19
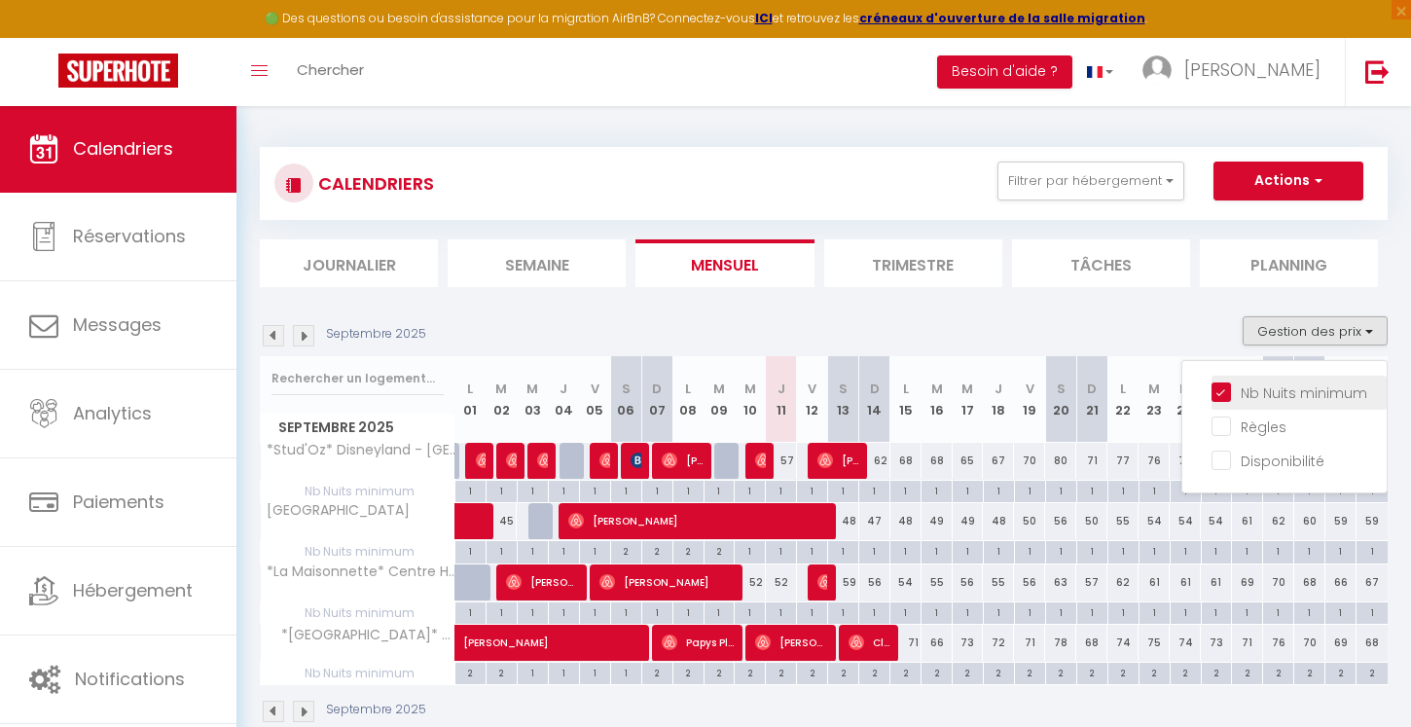
click at [1237, 382] on input "Nb Nuits minimum" at bounding box center [1299, 390] width 175 height 19
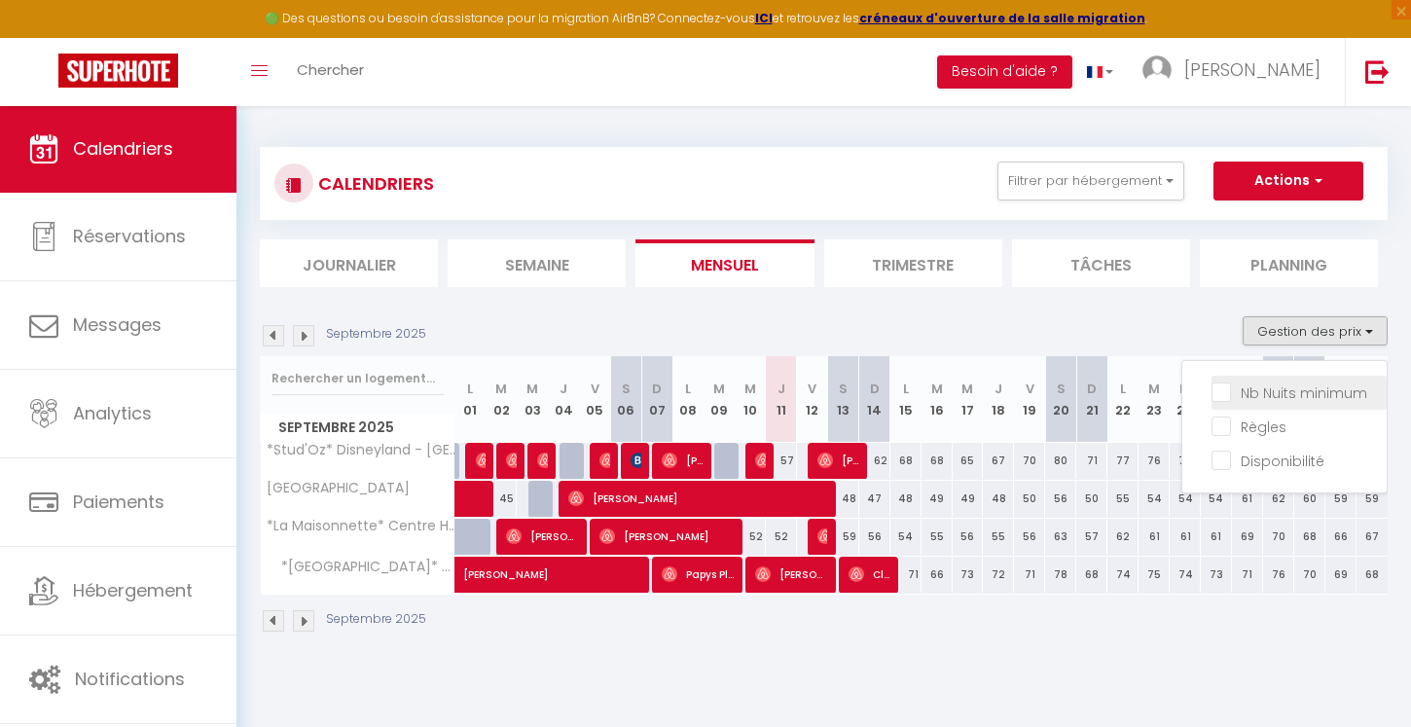
click at [1238, 381] on input "Nb Nuits minimum" at bounding box center [1299, 390] width 175 height 19
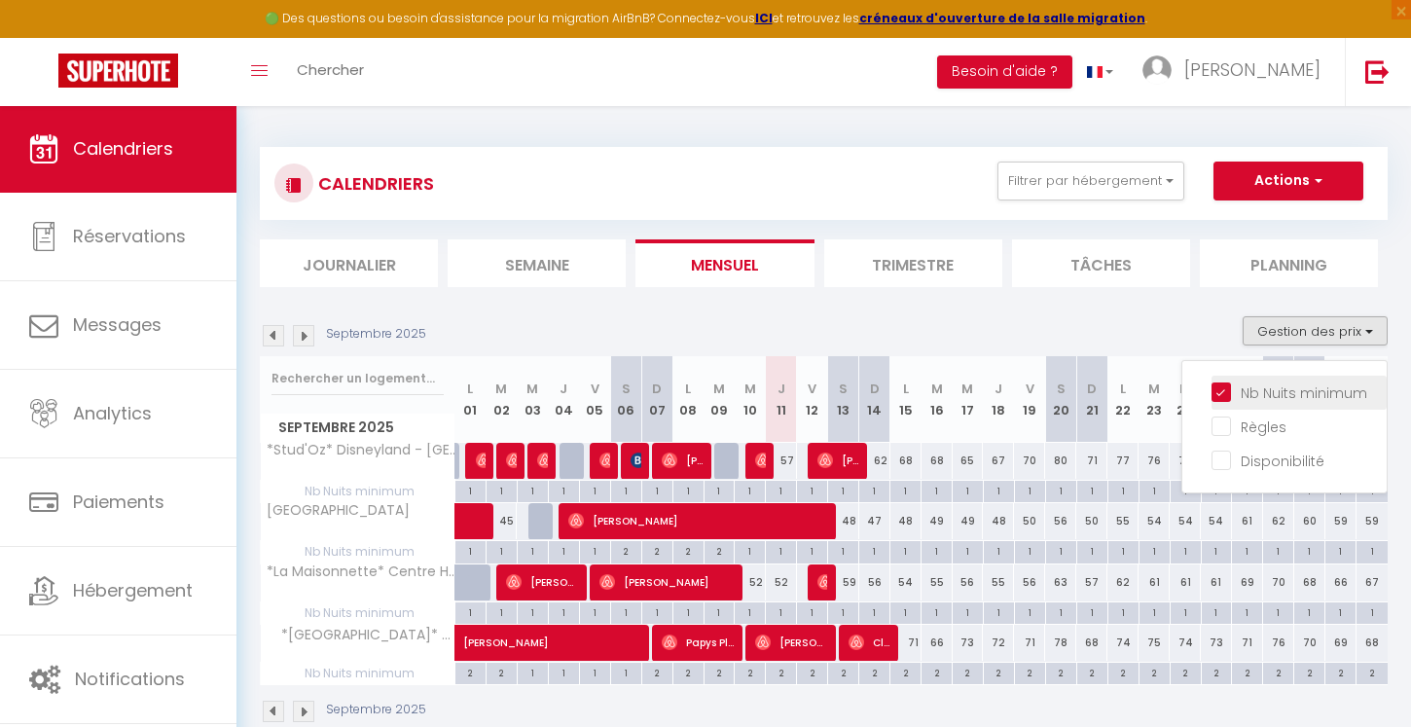
click at [1238, 381] on input "Nb Nuits minimum" at bounding box center [1299, 390] width 175 height 19
checkbox input "false"
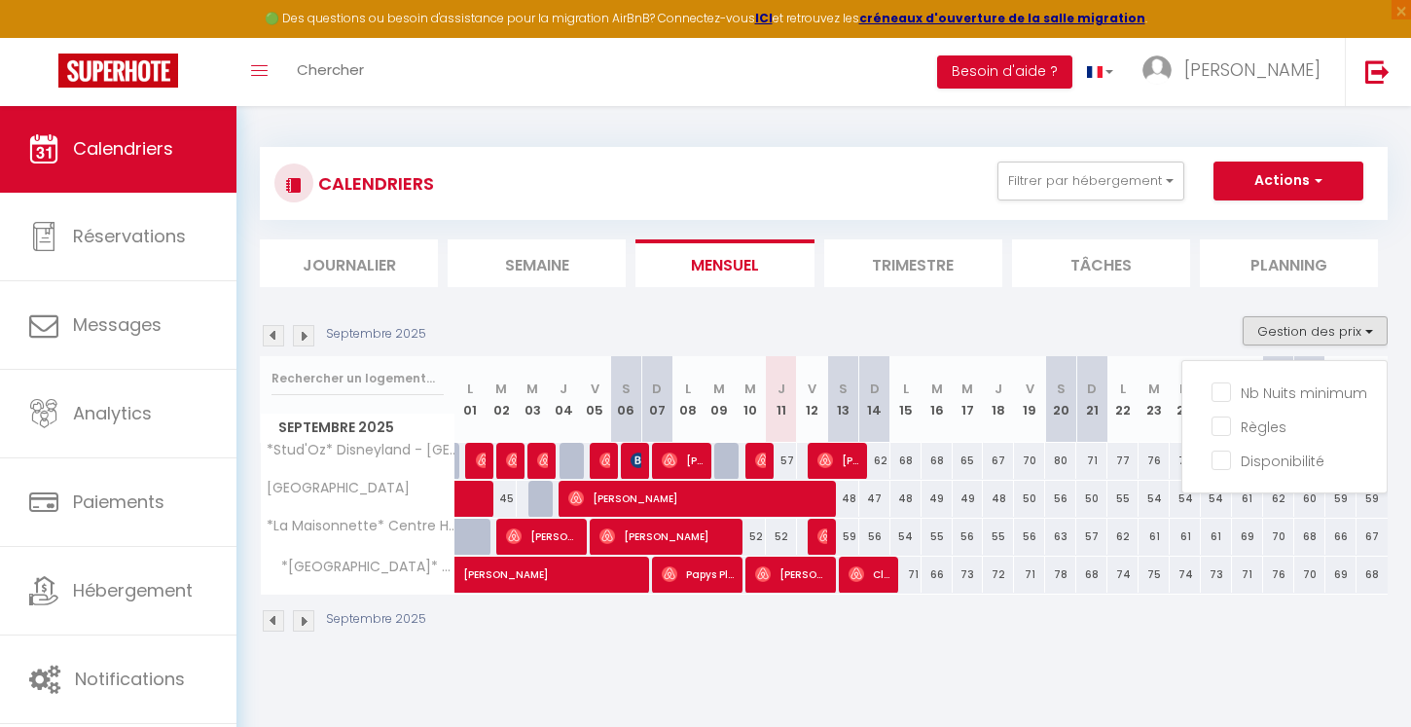
click at [1258, 350] on div "Gestion des prix Nb Nuits minimum Règles Disponibilité" at bounding box center [1309, 335] width 158 height 39
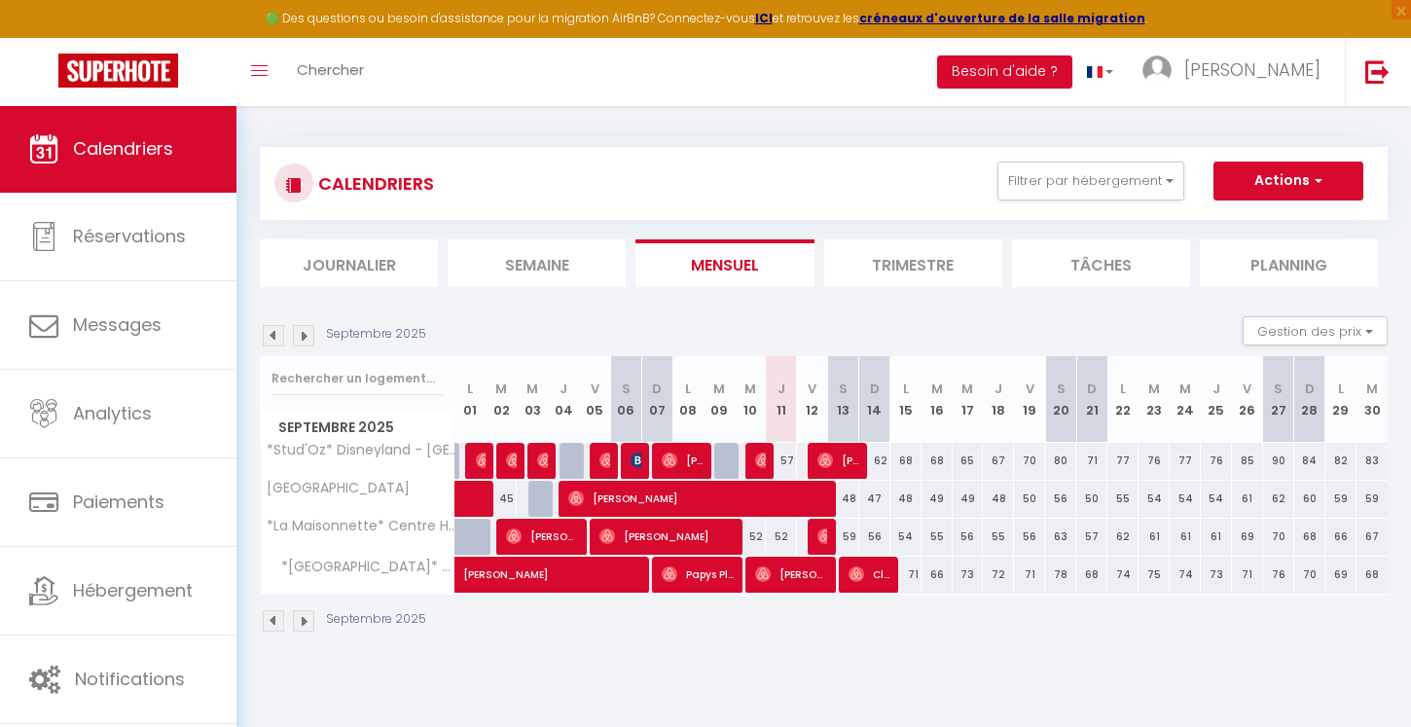
click at [1180, 330] on div "Septembre 2025 Gestion des prix Nb Nuits minimum Règles Disponibilité" at bounding box center [824, 336] width 1128 height 40
